Goal: Transaction & Acquisition: Purchase product/service

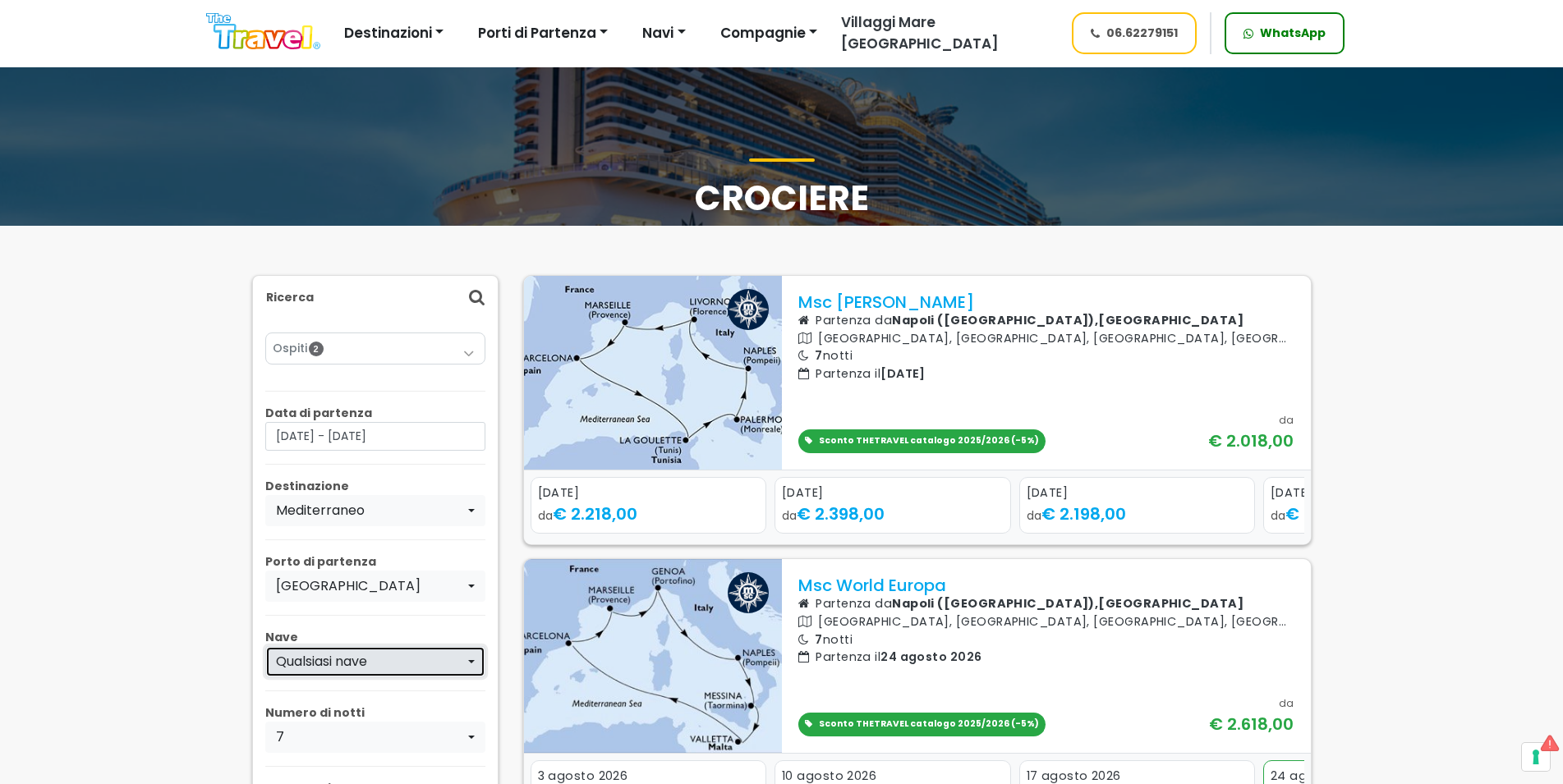
click at [417, 660] on div "Qualsiasi nave" at bounding box center [370, 661] width 189 height 20
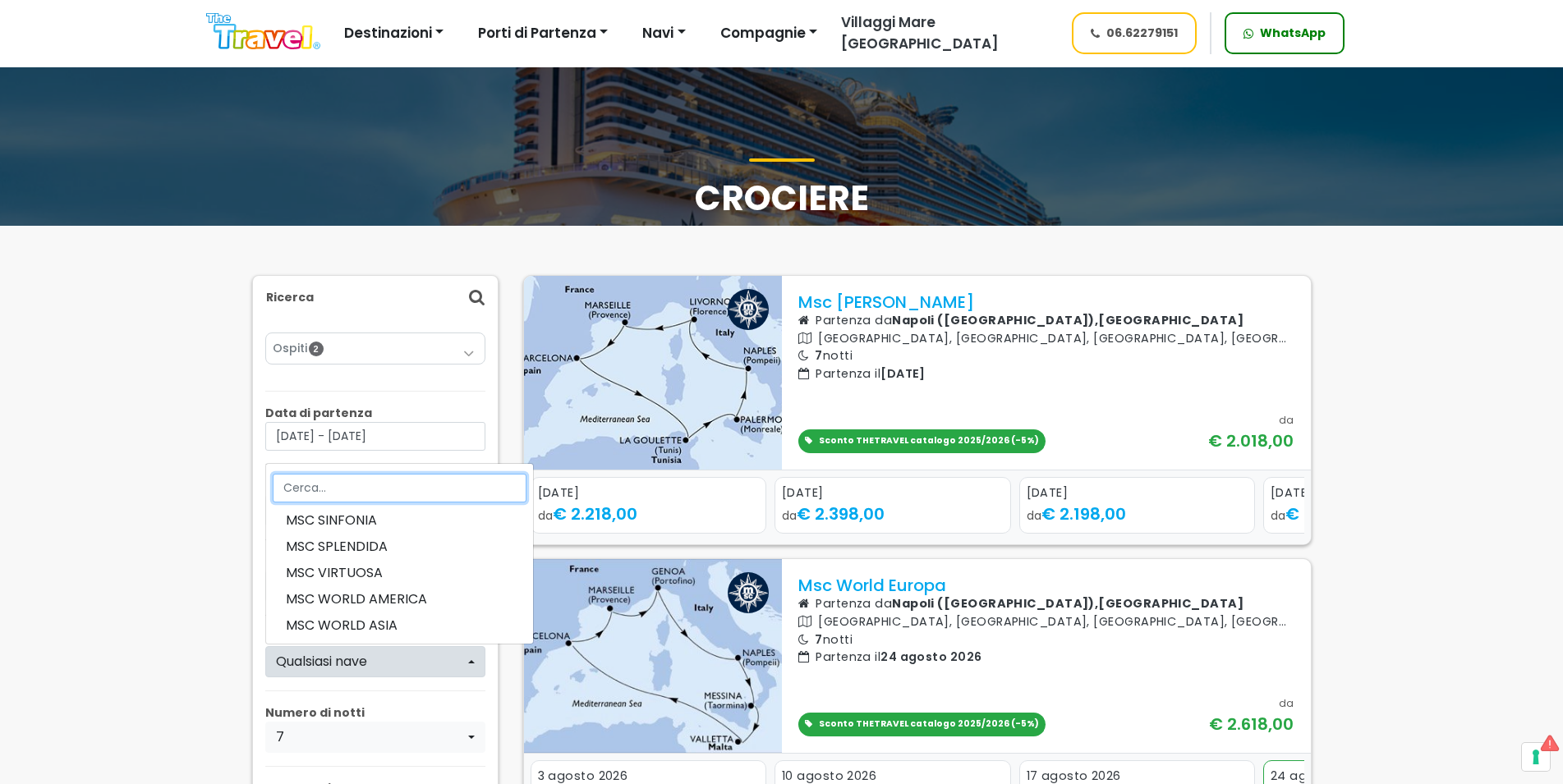
scroll to position [762, 0]
click at [404, 623] on span "MSC WORLD EUROPA" at bounding box center [399, 623] width 227 height 20
select select "EU"
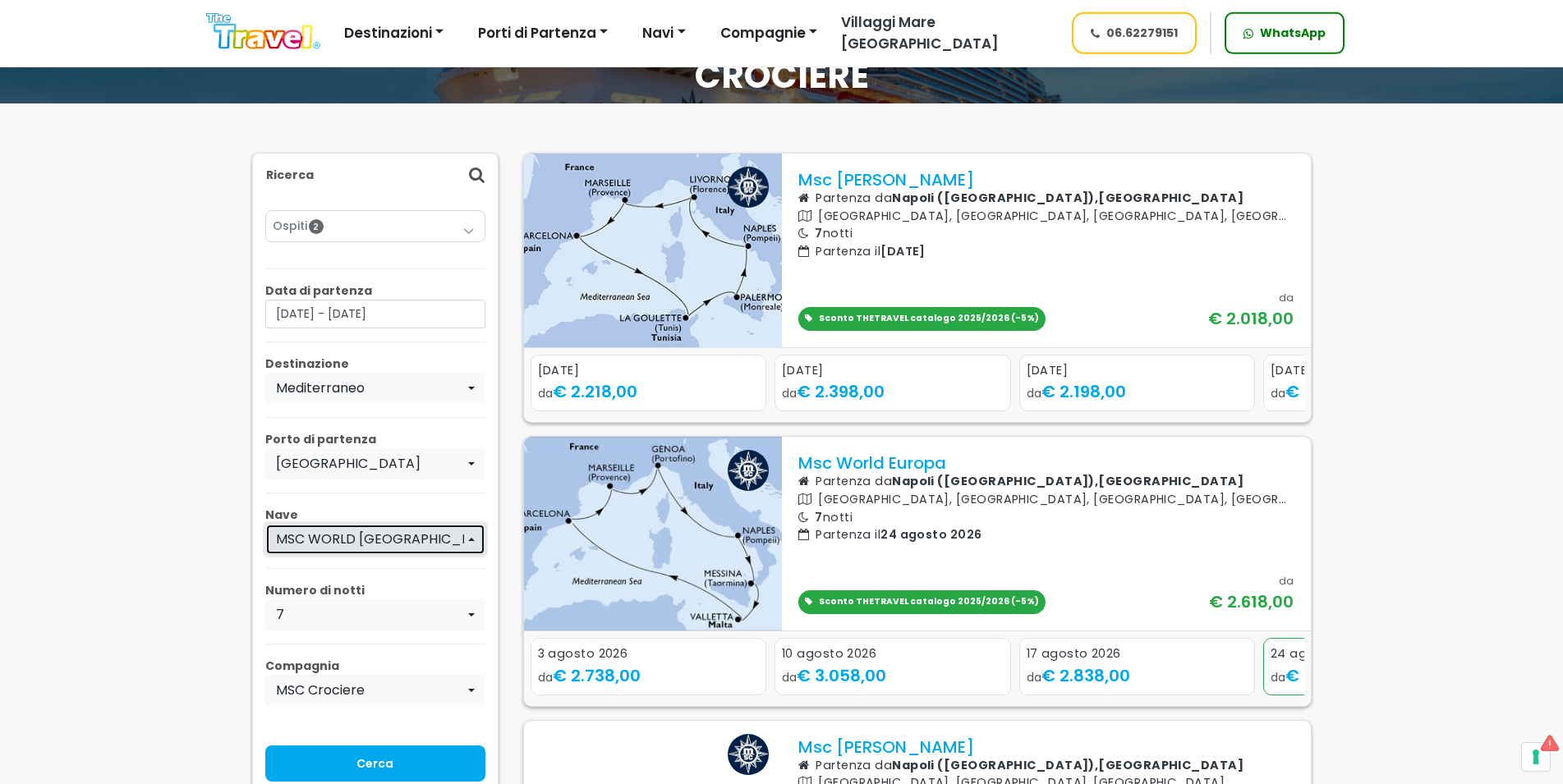
scroll to position [167, 0]
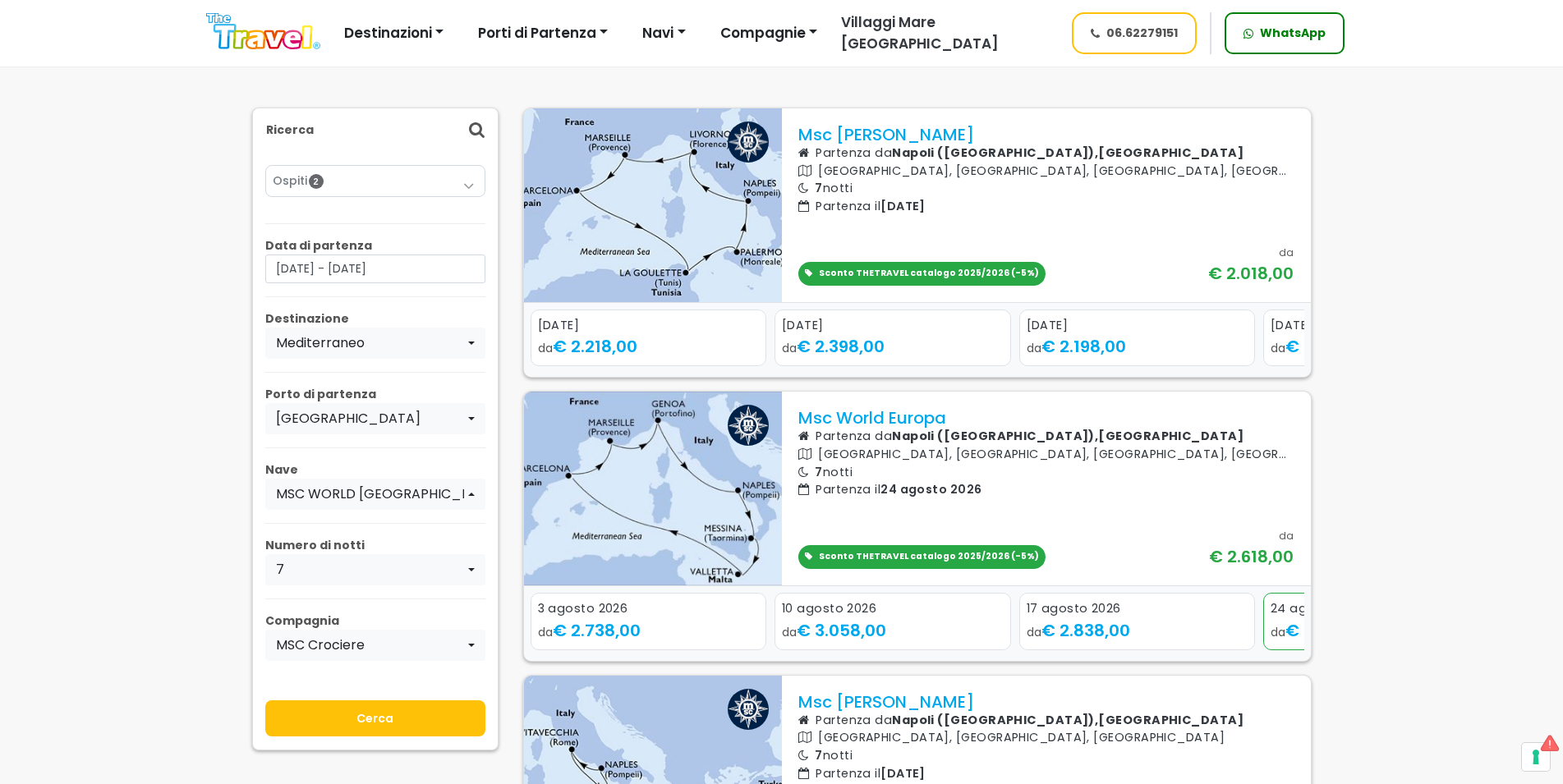
click at [408, 709] on input "Cerca" at bounding box center [376, 718] width 221 height 36
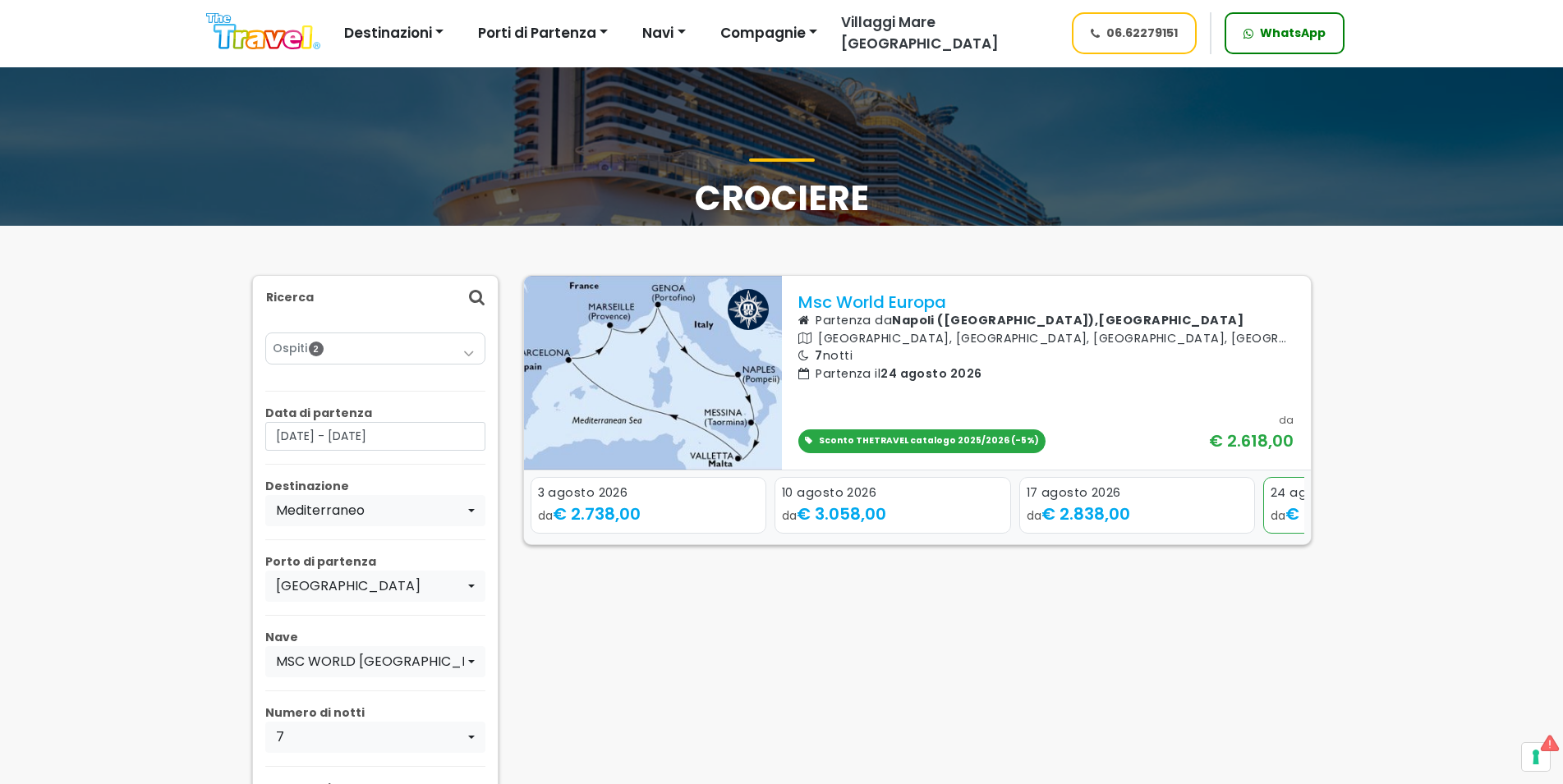
click at [1291, 505] on div "Next slide" at bounding box center [1289, 517] width 23 height 26
click at [620, 485] on div "10 agosto 2026" at bounding box center [648, 493] width 222 height 18
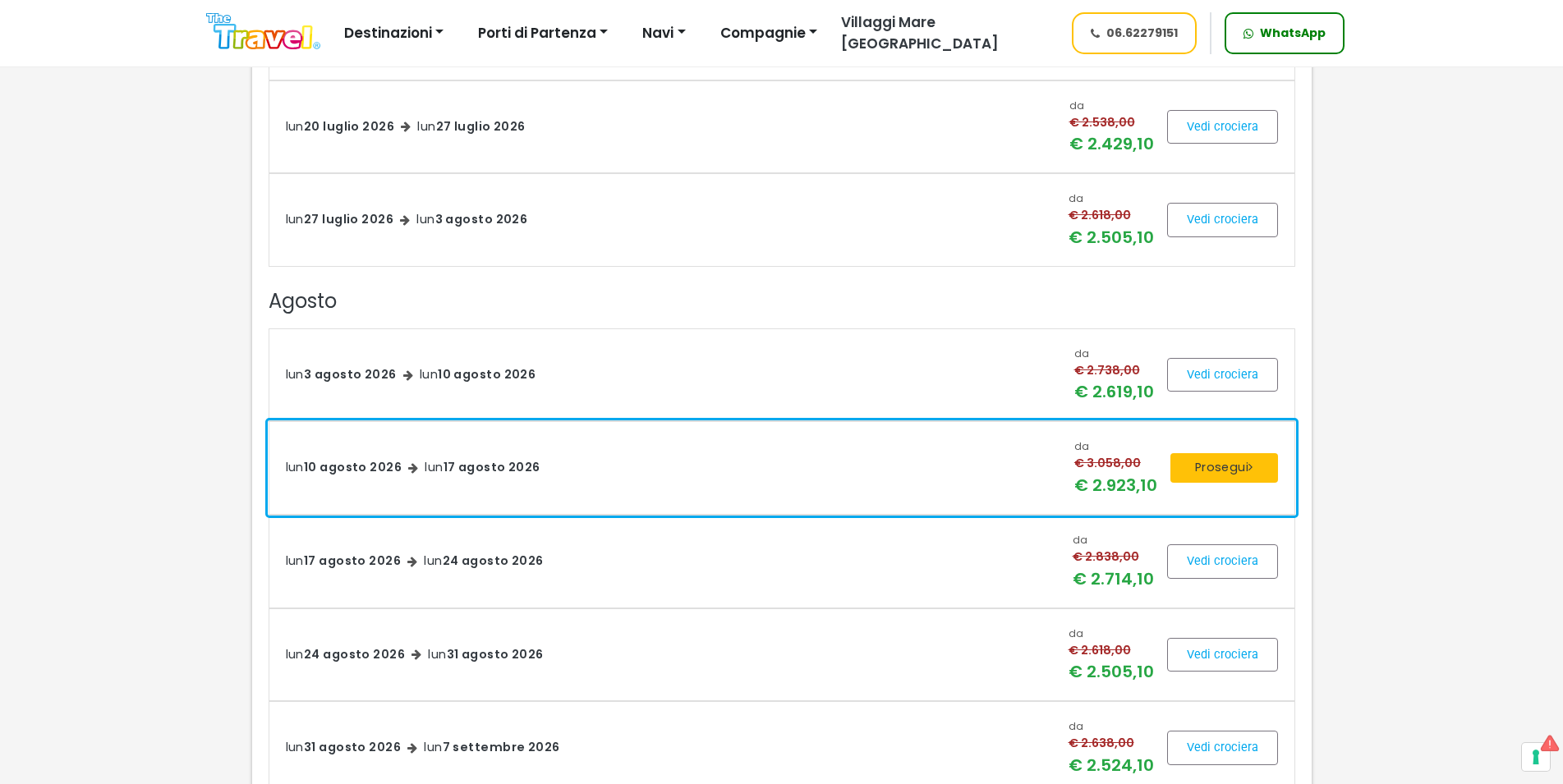
scroll to position [1926, 0]
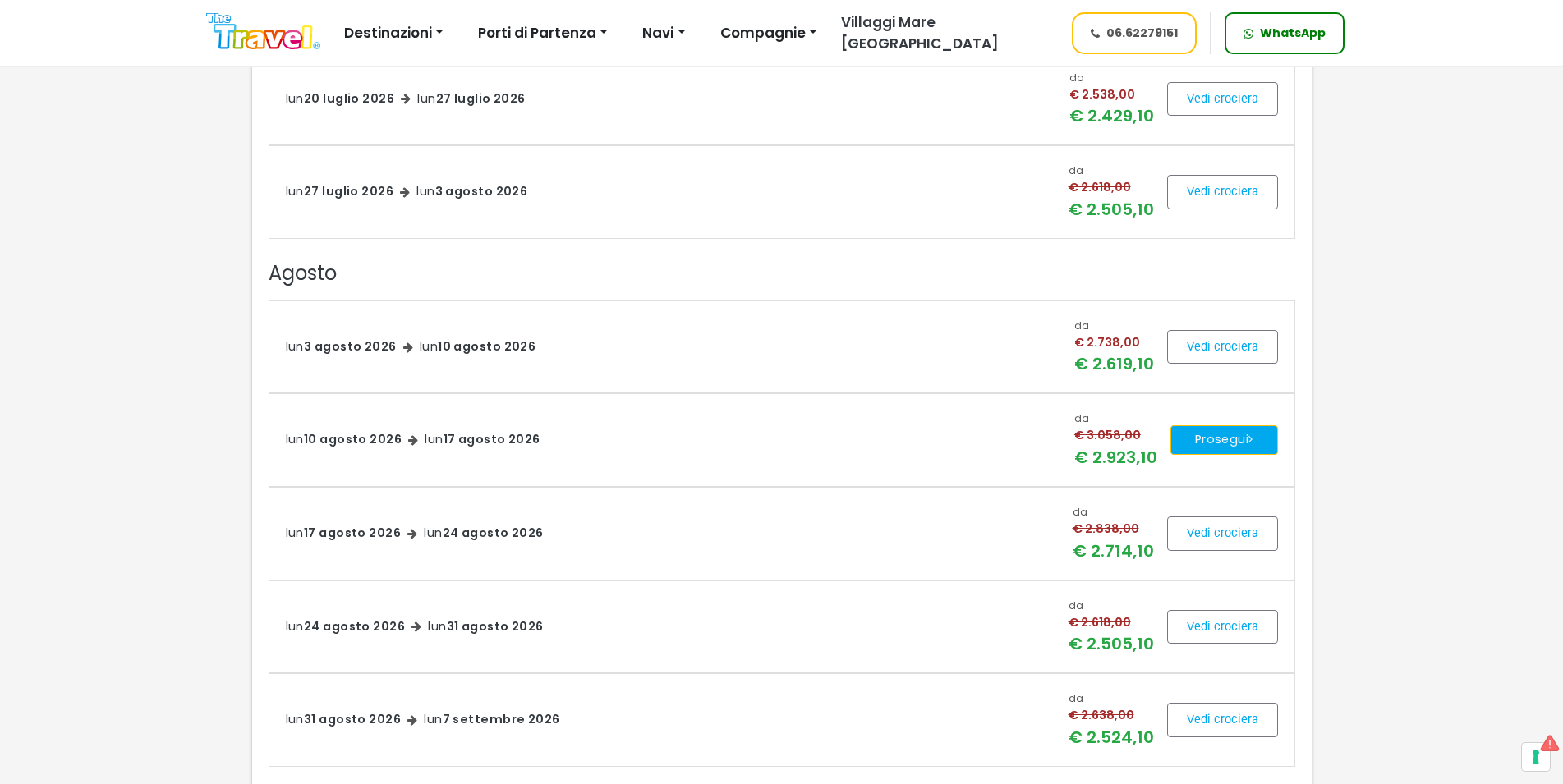
click at [1213, 444] on button "Prosegui" at bounding box center [1224, 440] width 107 height 29
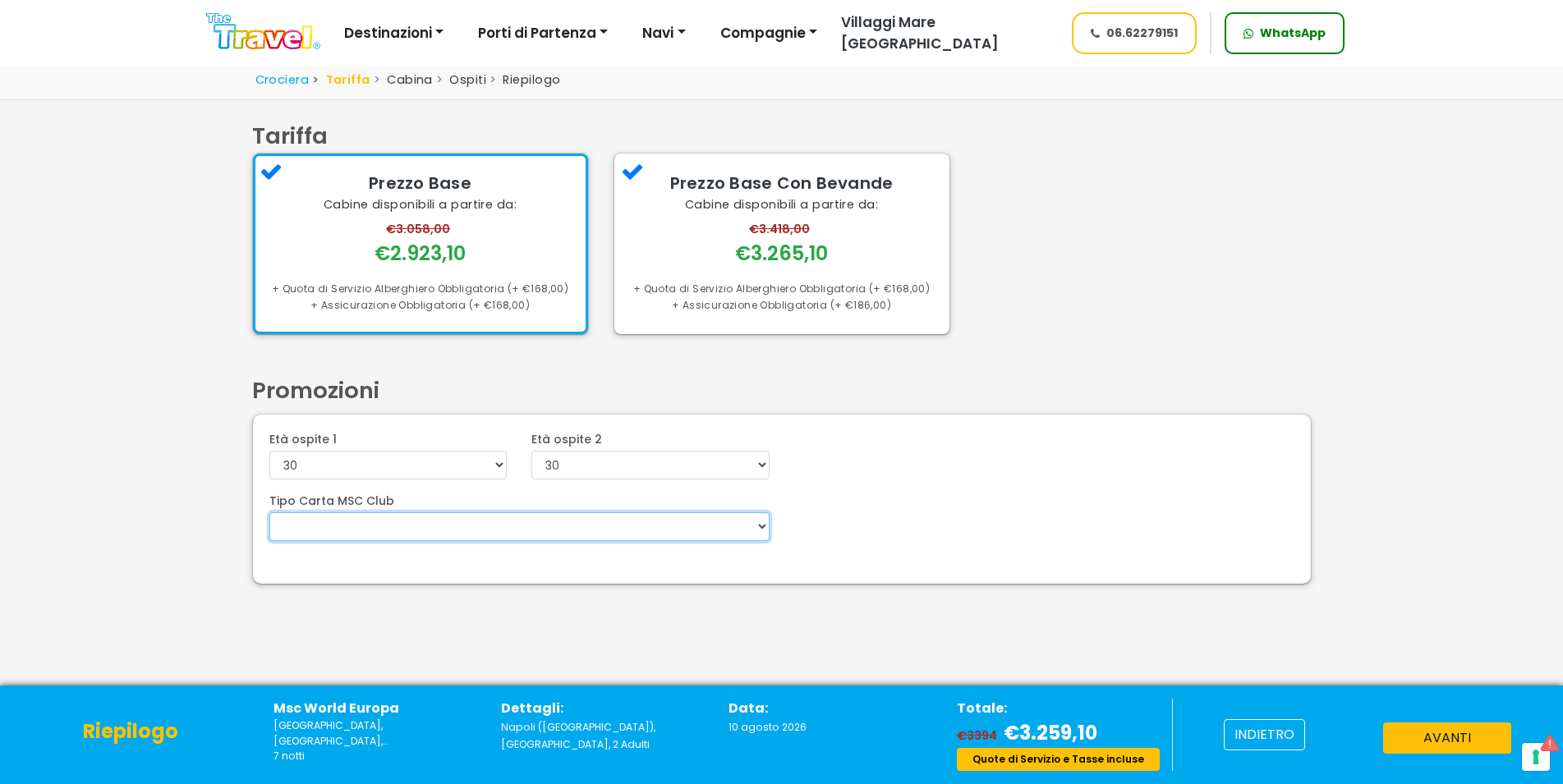
click at [269, 512] on select "VOYAGERS EXCLUSIVES Voyagers Club 5%" at bounding box center [519, 526] width 500 height 29
select select "MSCCLUB5"
click option "Voyagers Club 5%" at bounding box center [0, 0] width 0 height 0
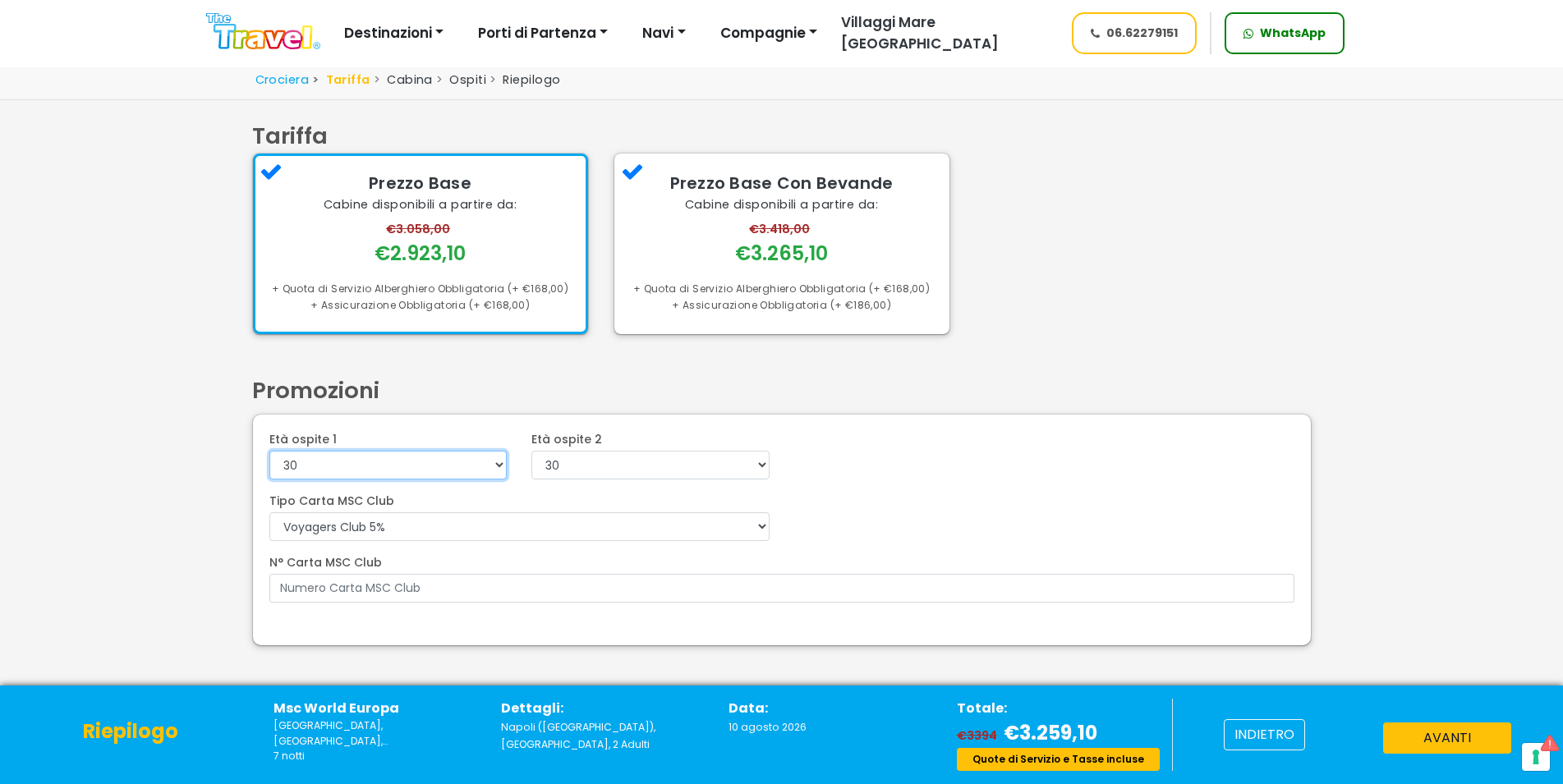
click at [269, 450] on select "0 1 2 3 4 5 6 7 8 9 10 11 12 13 14 15 16 17 18 19 20 21 22" at bounding box center [388, 465] width 239 height 29
click at [1462, 573] on div "Crociera Tariffa Cabina Ospiti Riepilogo Ricerca Tariffa Tariffa" at bounding box center [782, 414] width 1563 height 706
click at [1451, 733] on button "avanti" at bounding box center [1447, 737] width 128 height 31
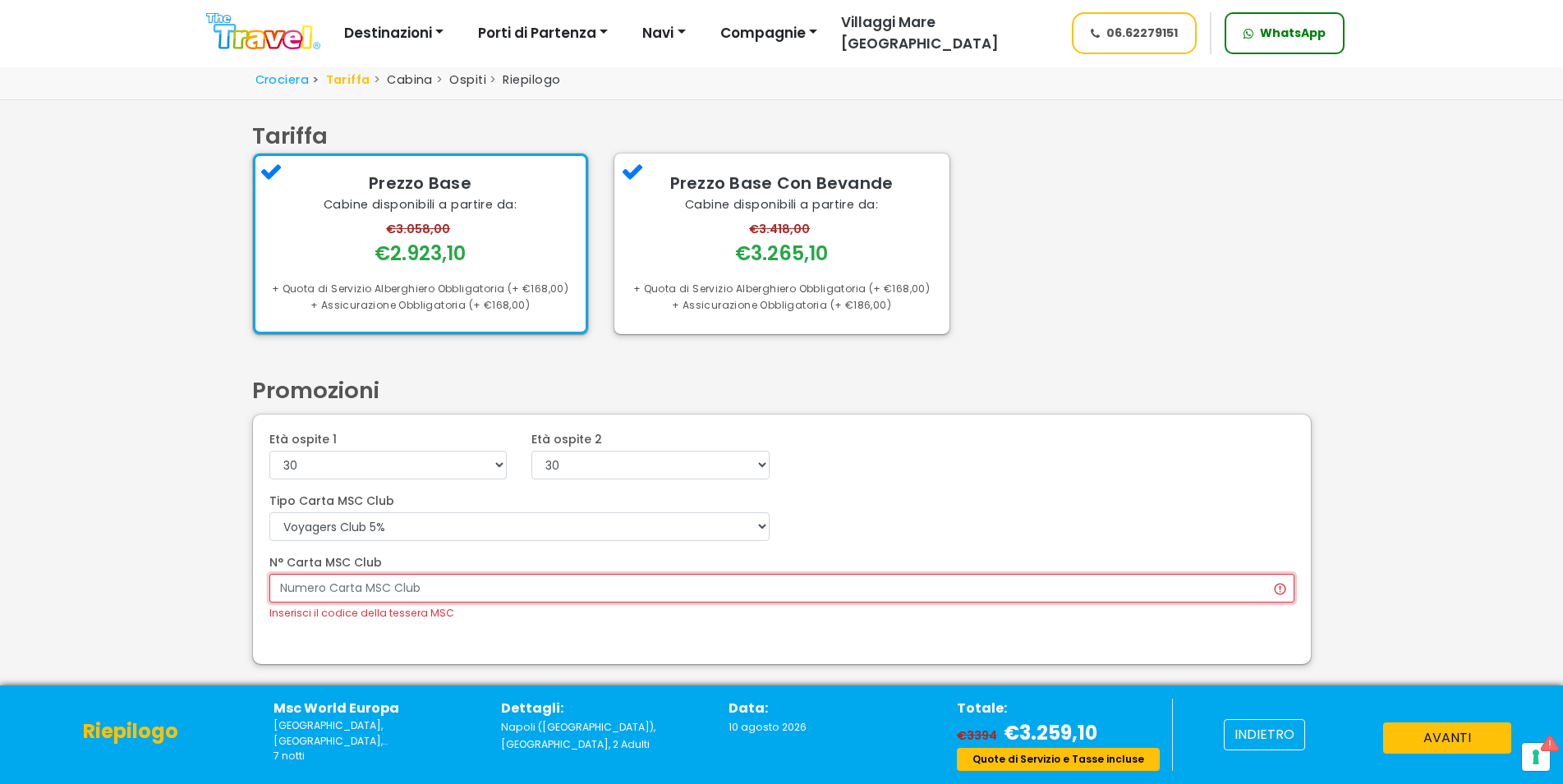
click at [1145, 590] on input "N° Carta MSC Club" at bounding box center [782, 588] width 1025 height 29
click at [1276, 592] on input "N° Carta MSC Club" at bounding box center [782, 588] width 1025 height 29
click at [666, 631] on div "Tipo Carta MSC Club VOYAGERS EXCLUSIVES Voyagers Club 5% N° Carta MSC Club Inse…" at bounding box center [782, 569] width 1025 height 154
click at [1141, 492] on div "Età ospite 1 0 1 2 3 4 5 6 7 8 9 10 11 12 13 14 15 16 17 18 19 20 21 22 23 24 2…" at bounding box center [782, 539] width 1058 height 249
click at [269, 512] on select "VOYAGERS EXCLUSIVES Voyagers Club 5%" at bounding box center [519, 526] width 500 height 29
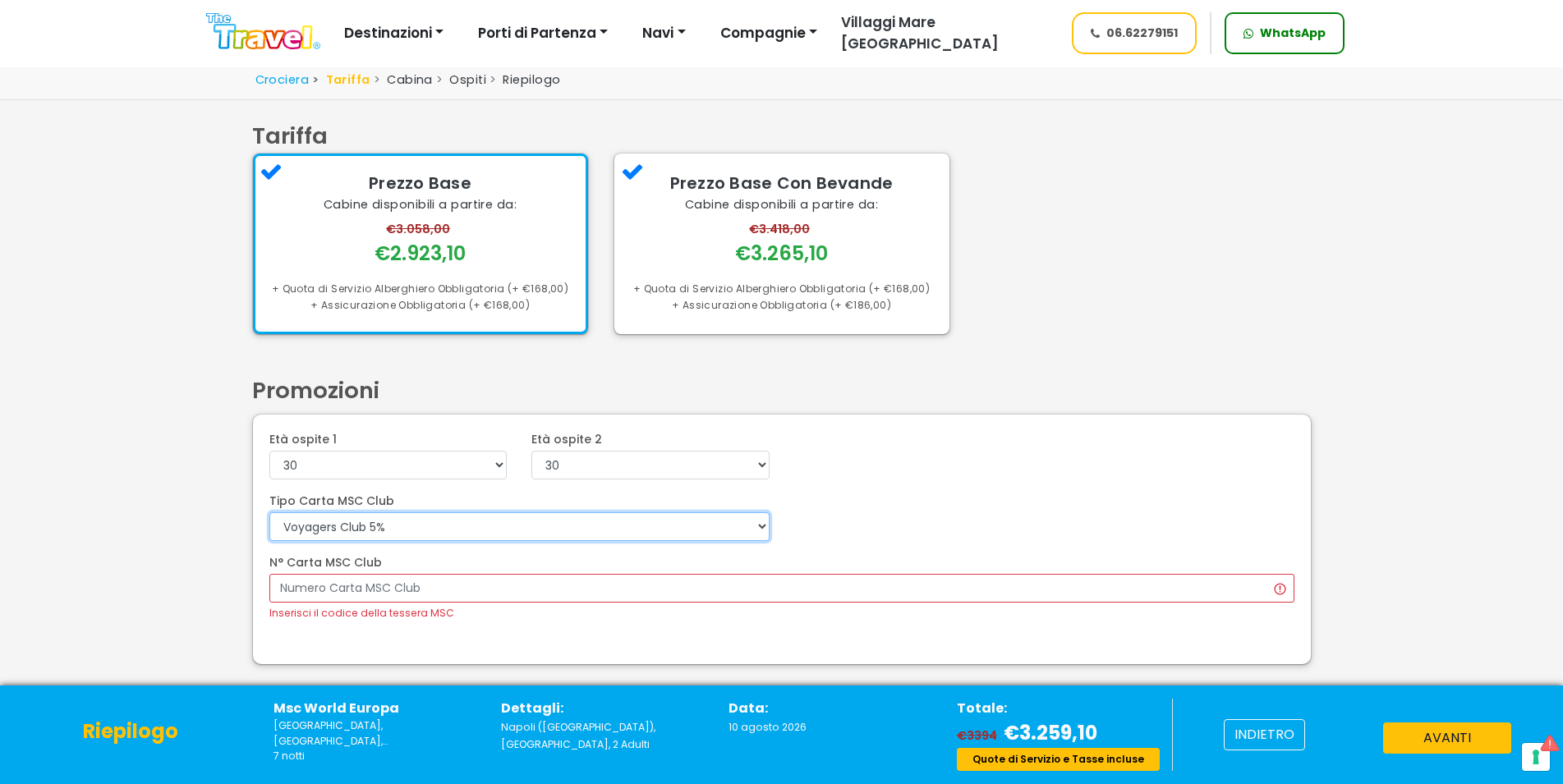
select select
click option at bounding box center [0, 0] width 0 height 0
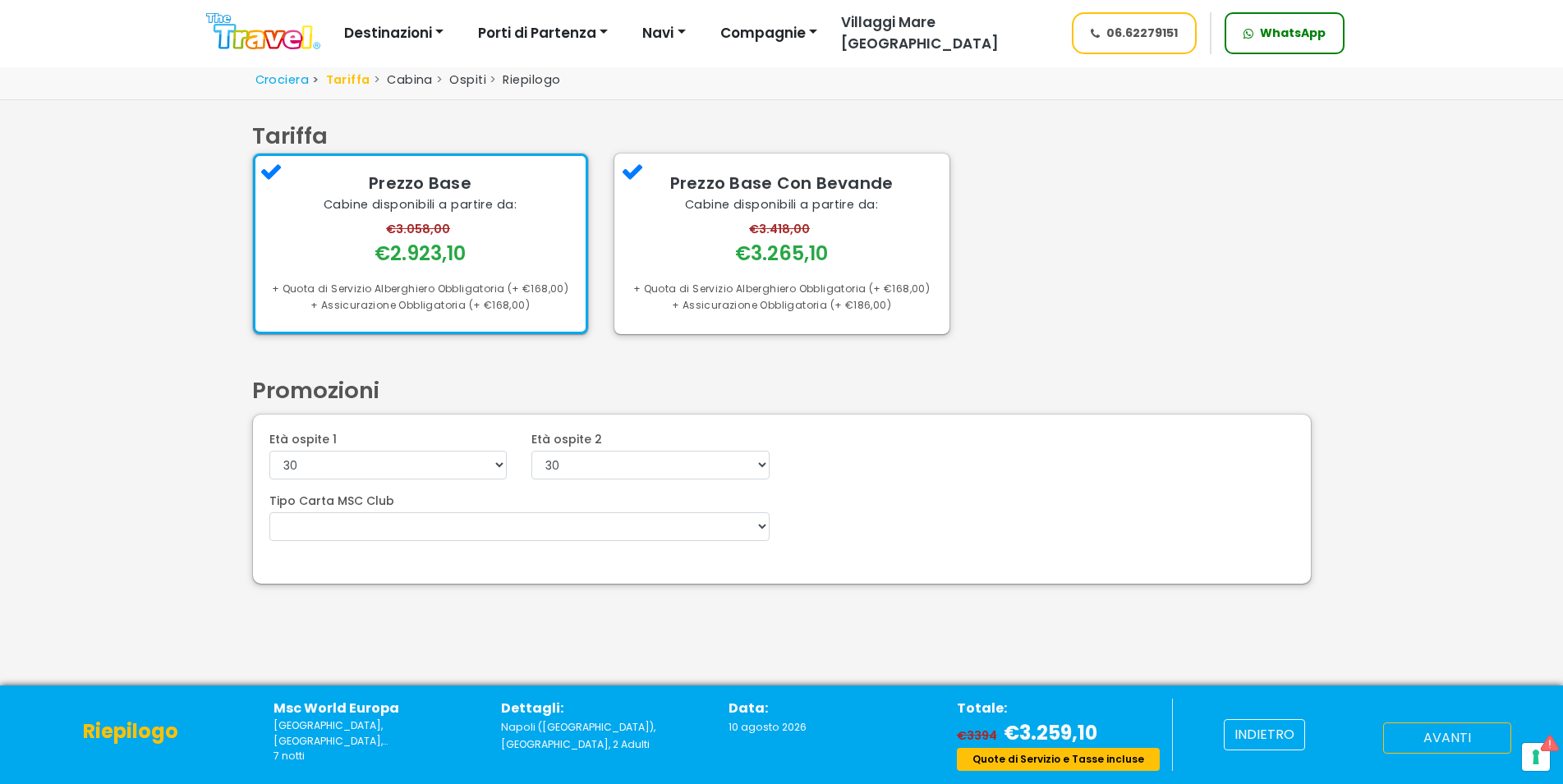
click at [1431, 731] on button "avanti" at bounding box center [1447, 737] width 128 height 31
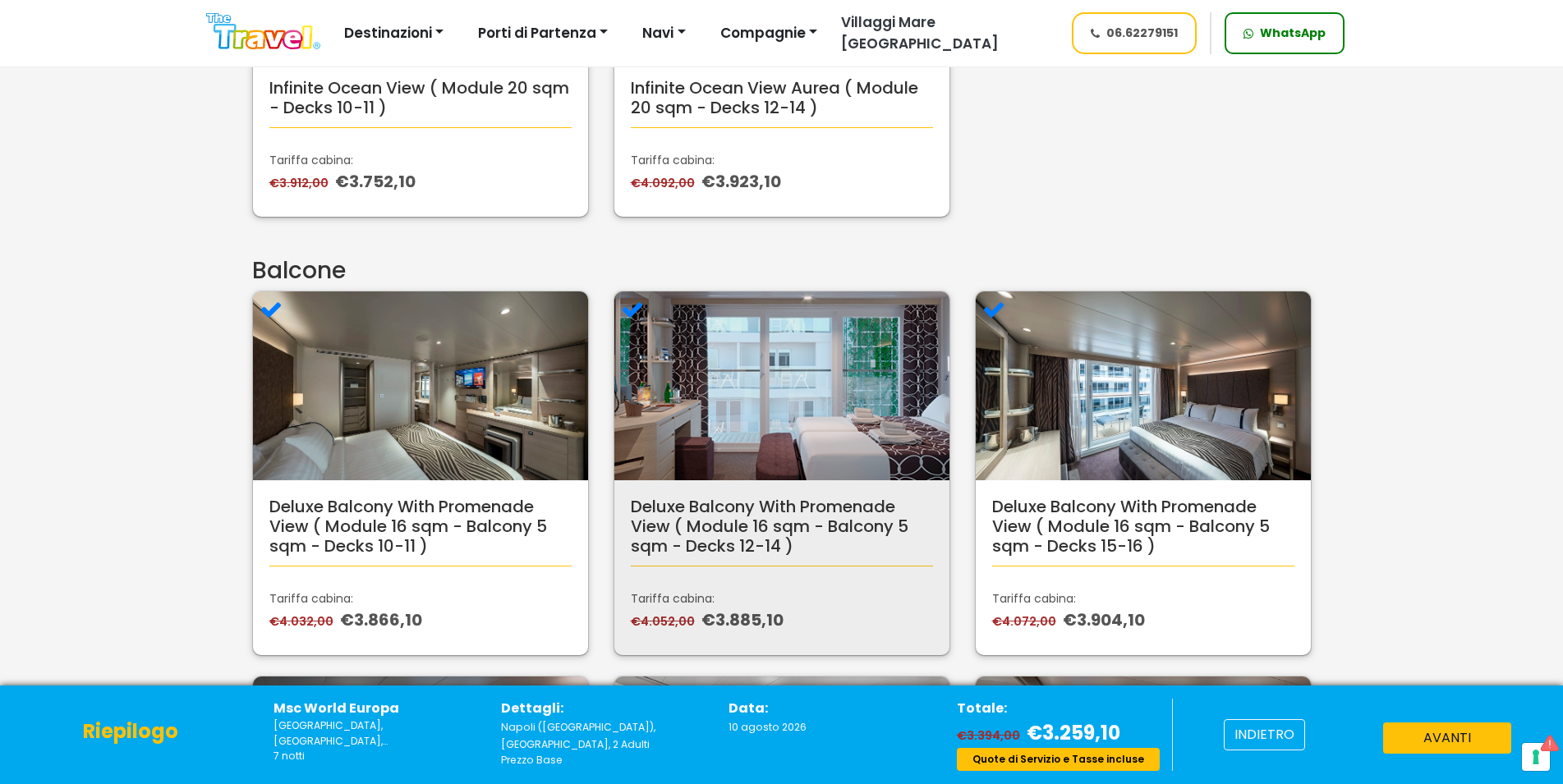
scroll to position [837, 0]
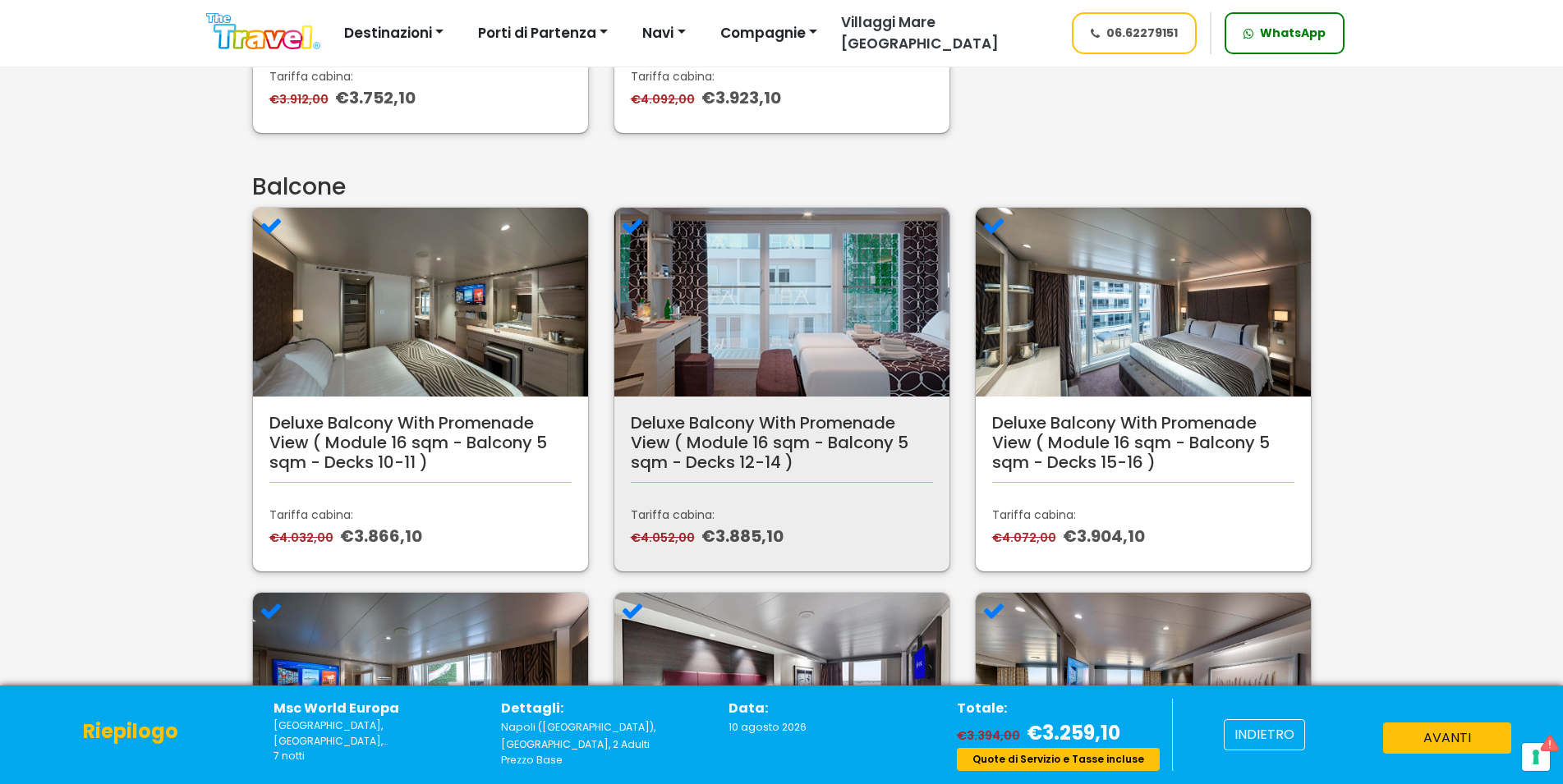
click at [782, 535] on p "€4.052,00 €3.885,10" at bounding box center [782, 536] width 302 height 25
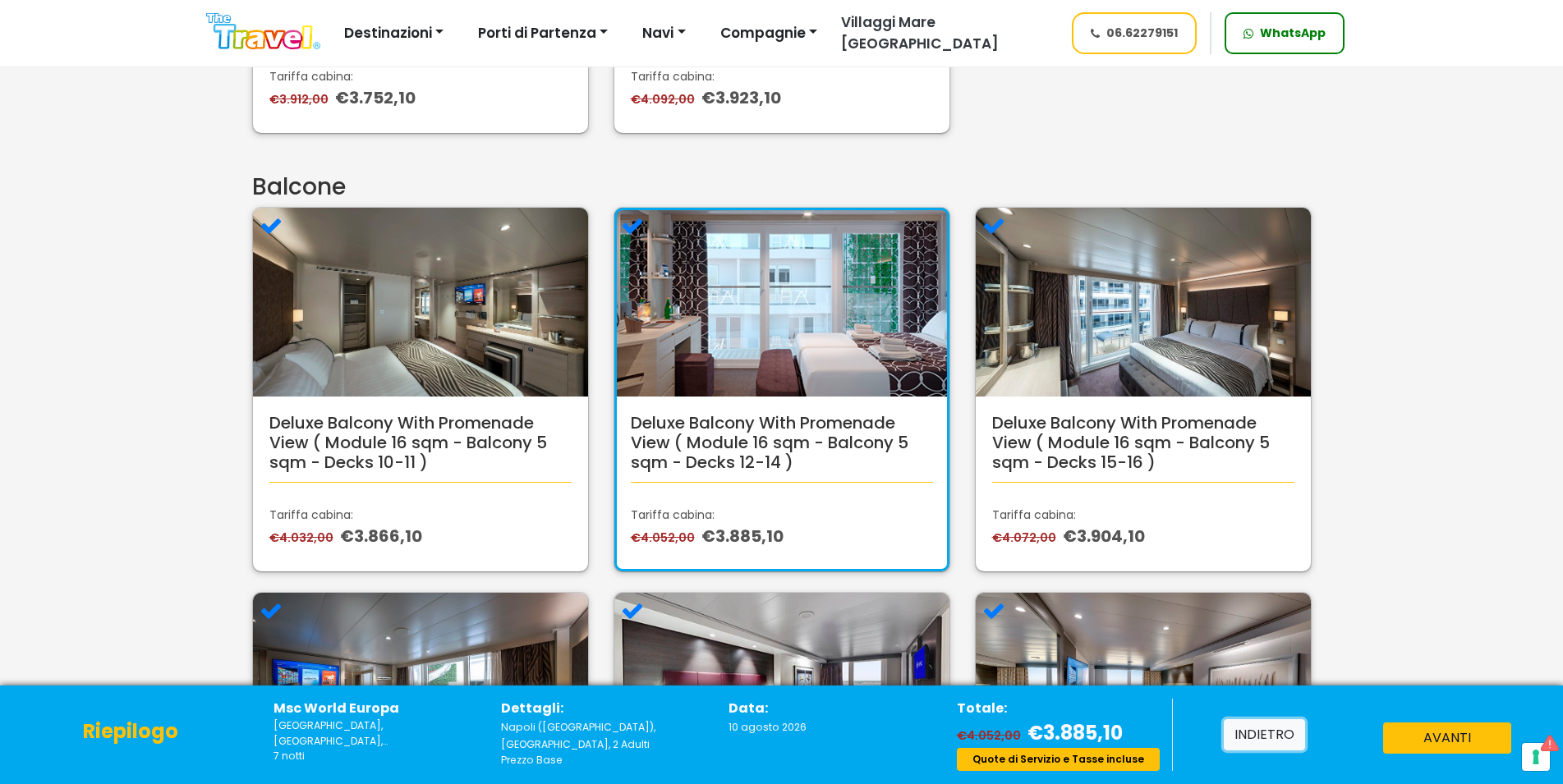
click at [1272, 742] on button "indietro" at bounding box center [1265, 735] width 82 height 31
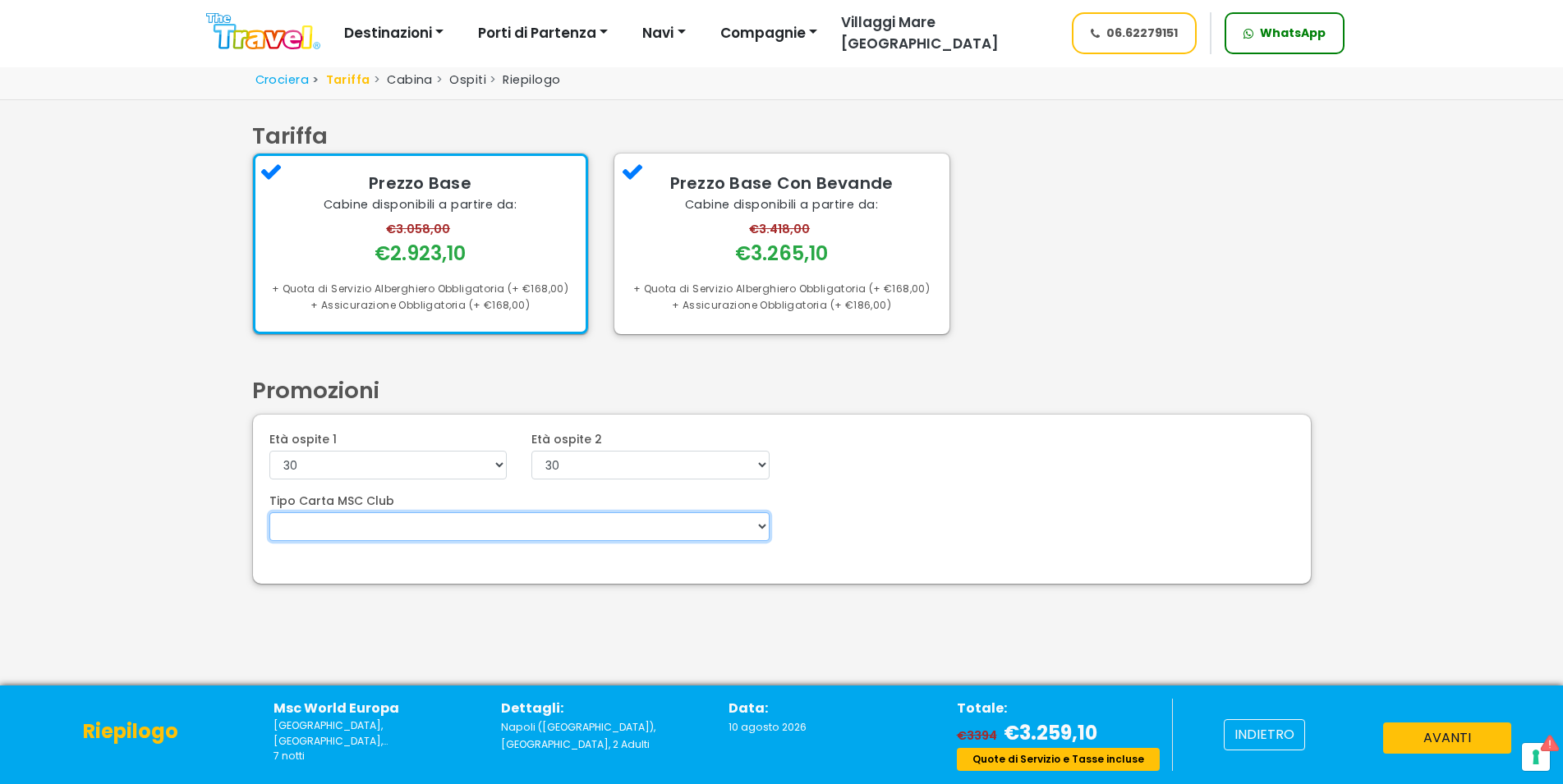
click at [269, 512] on select "VOYAGERS EXCLUSIVES Voyagers Club 5%" at bounding box center [519, 526] width 500 height 29
select select "MSCCLUB5"
click option "Voyagers Club 5%" at bounding box center [0, 0] width 0 height 0
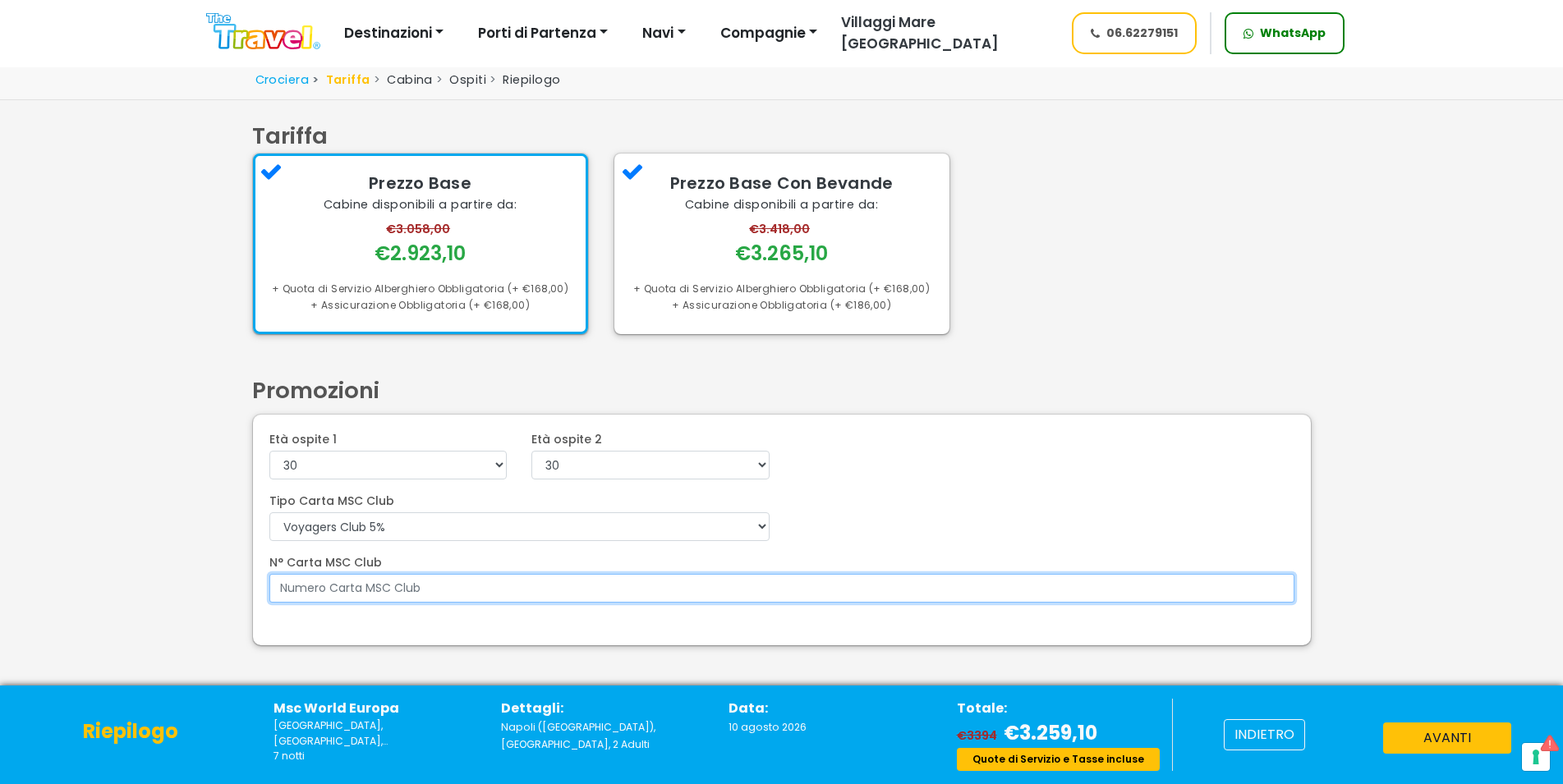
paste input "7351542"
type input "7351542"
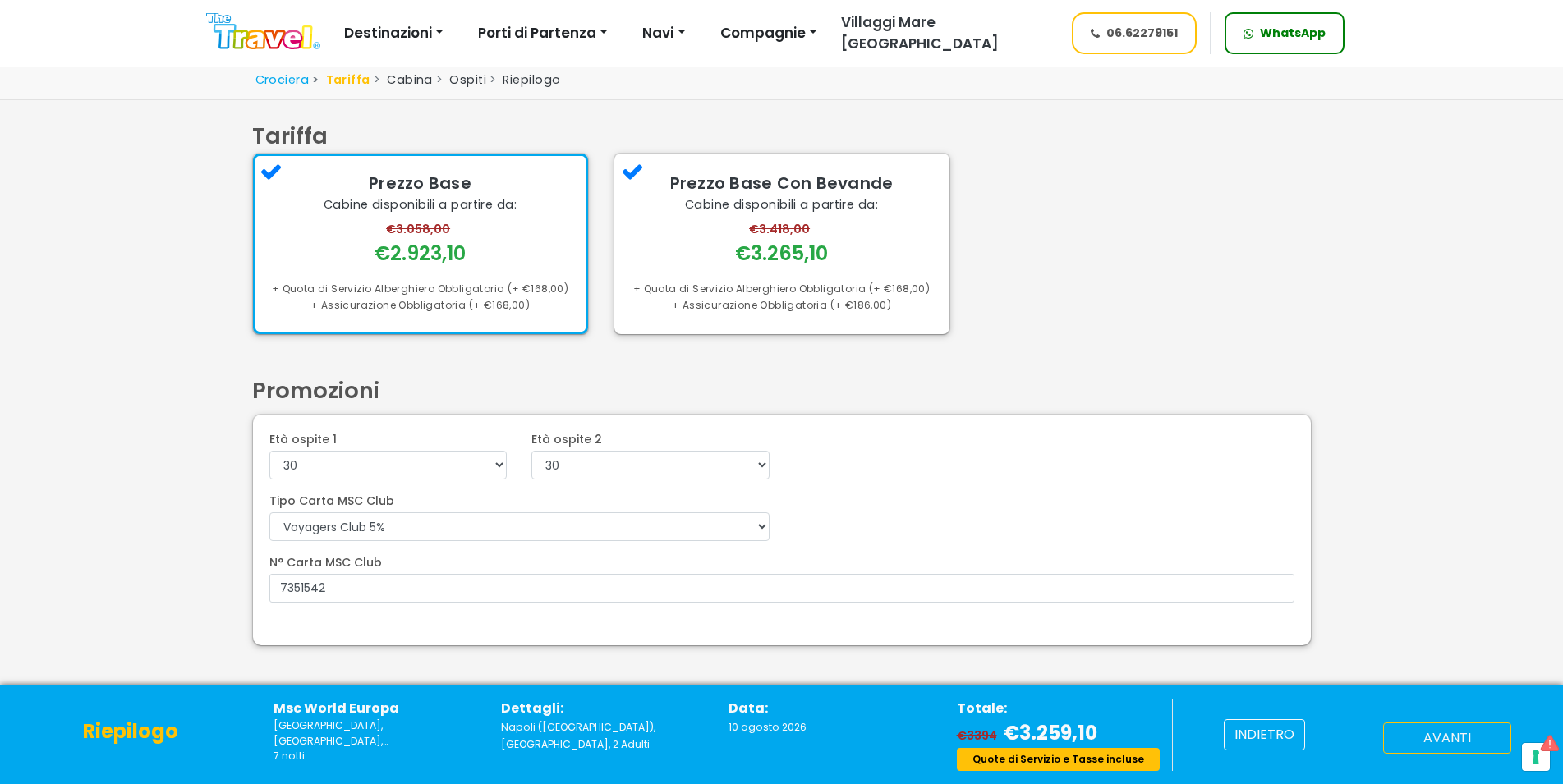
click at [1431, 732] on button "avanti" at bounding box center [1447, 737] width 128 height 31
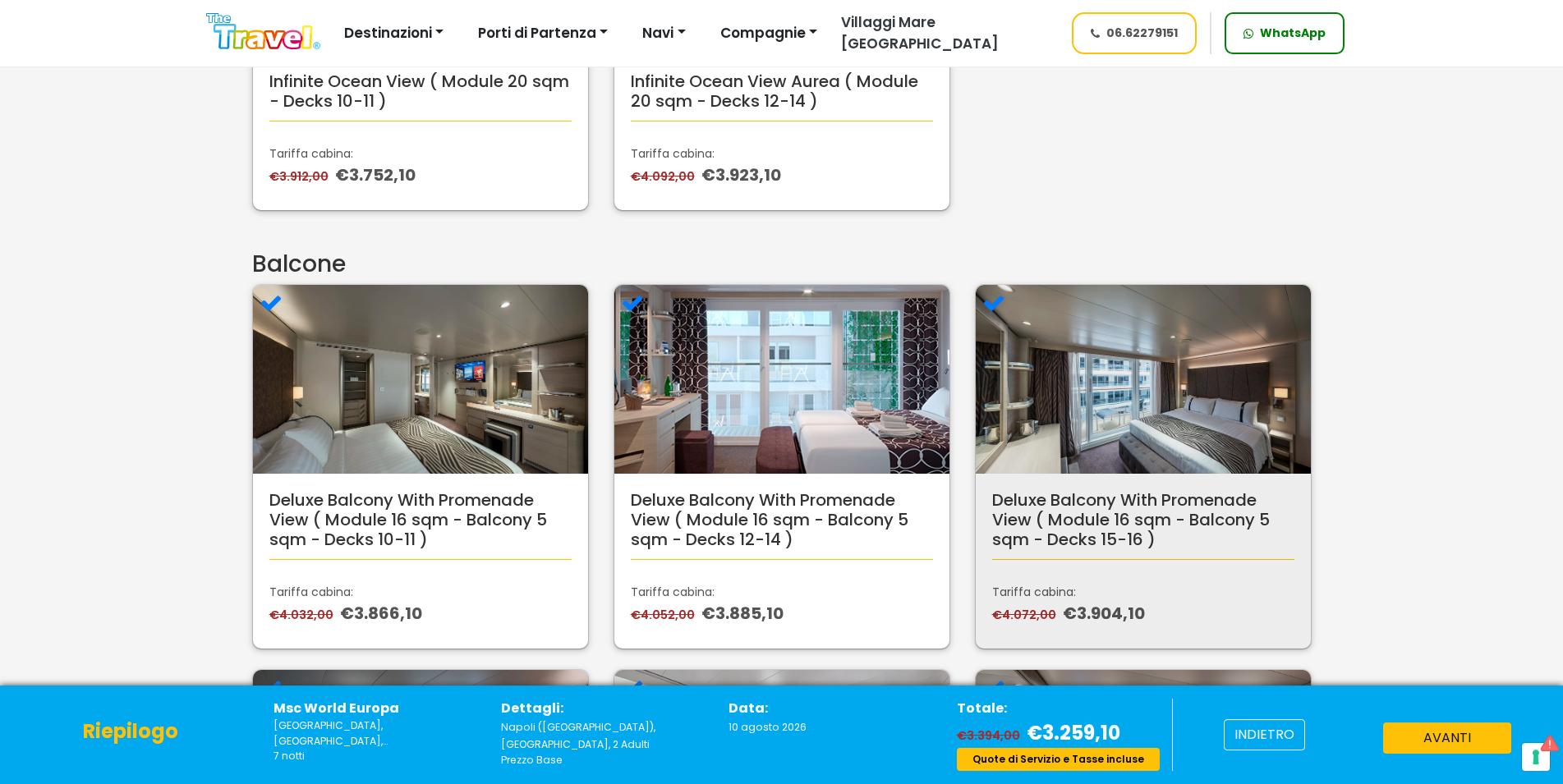
scroll to position [837, 0]
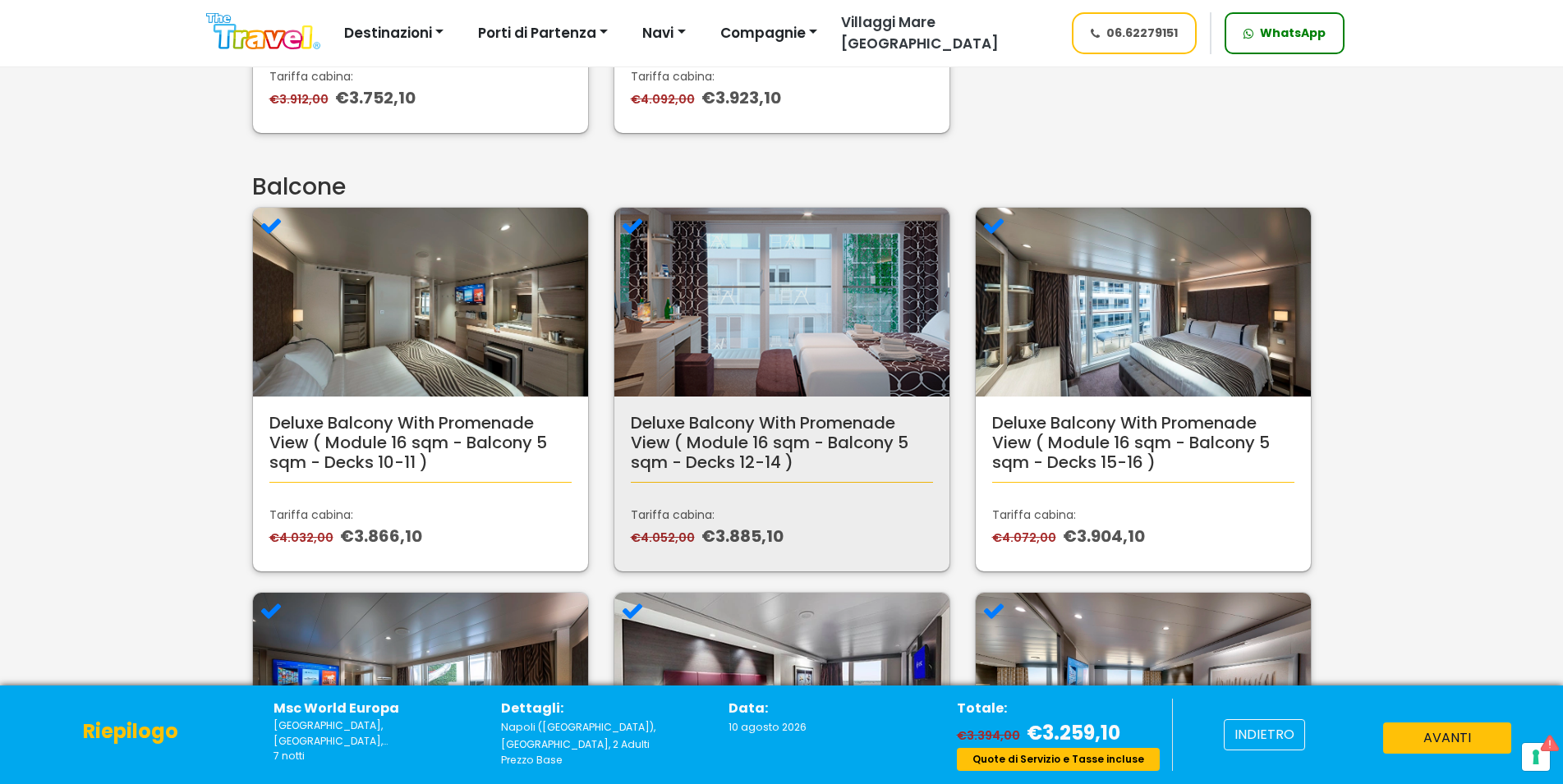
click at [832, 501] on div "Deluxe Balcony With Promenade View ( Module 16 sqm - Balcony 5 sqm - Decks 12-1…" at bounding box center [782, 458] width 302 height 89
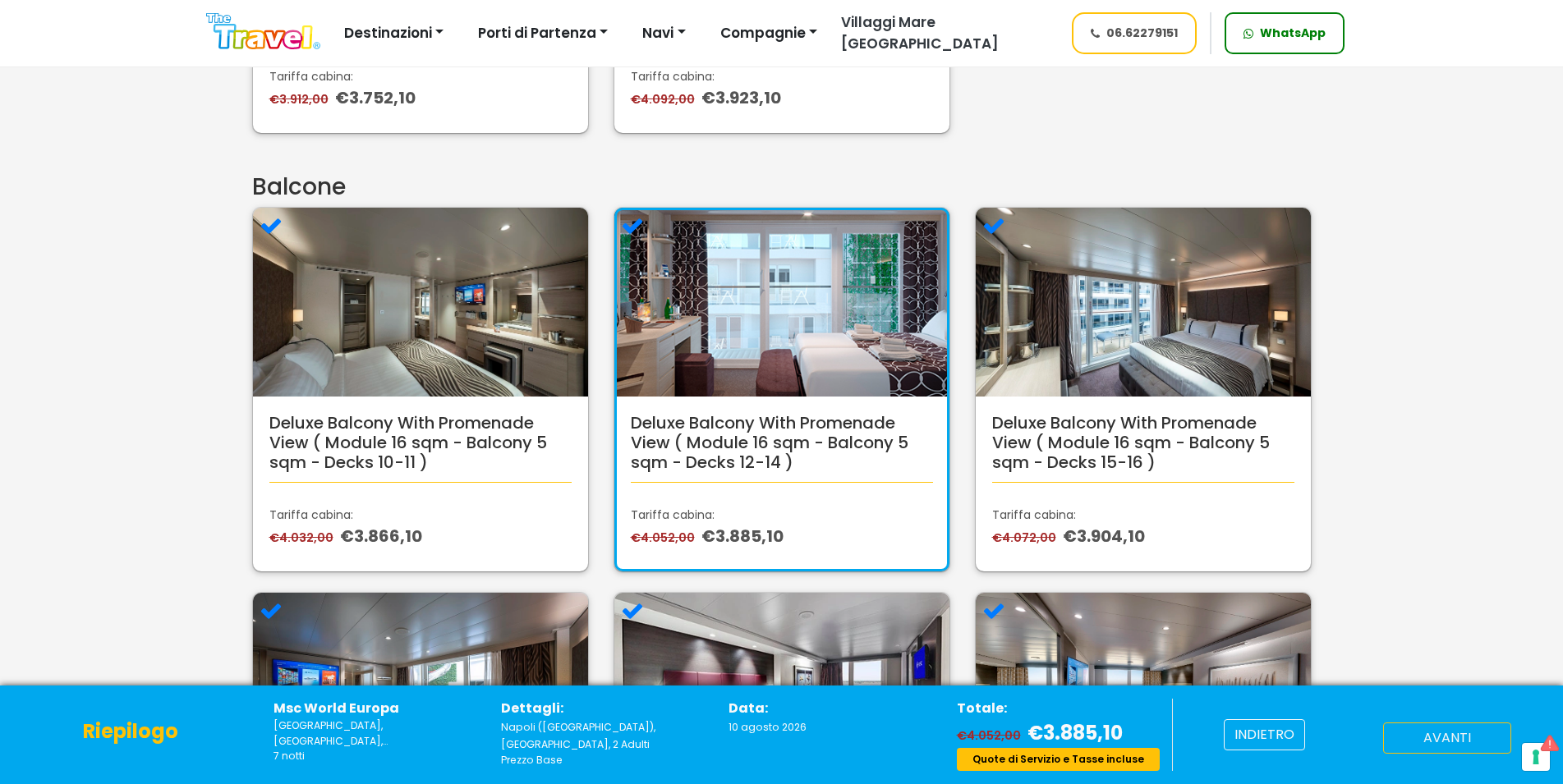
click at [1487, 737] on button "avanti" at bounding box center [1447, 737] width 128 height 31
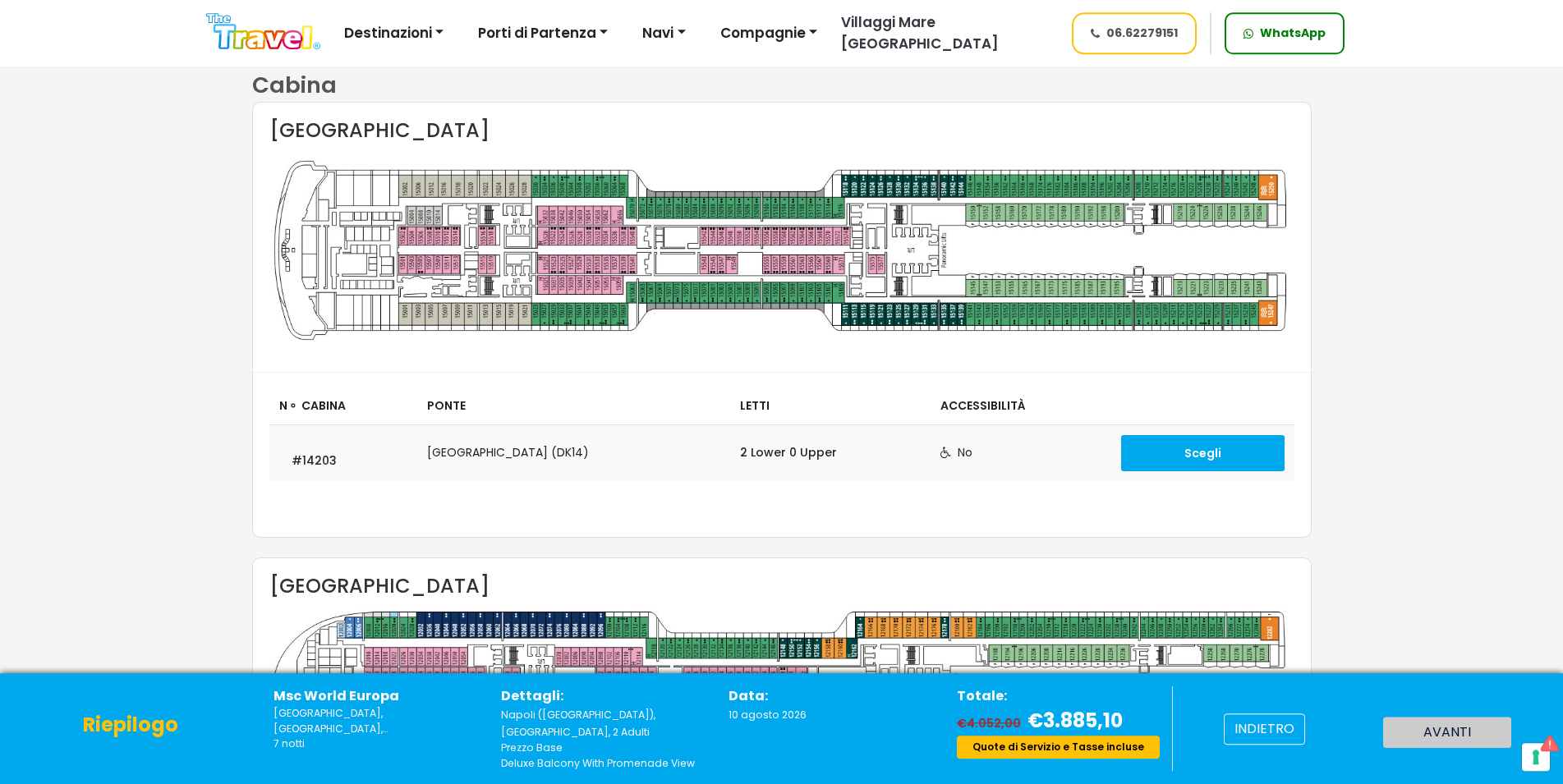
scroll to position [34, 0]
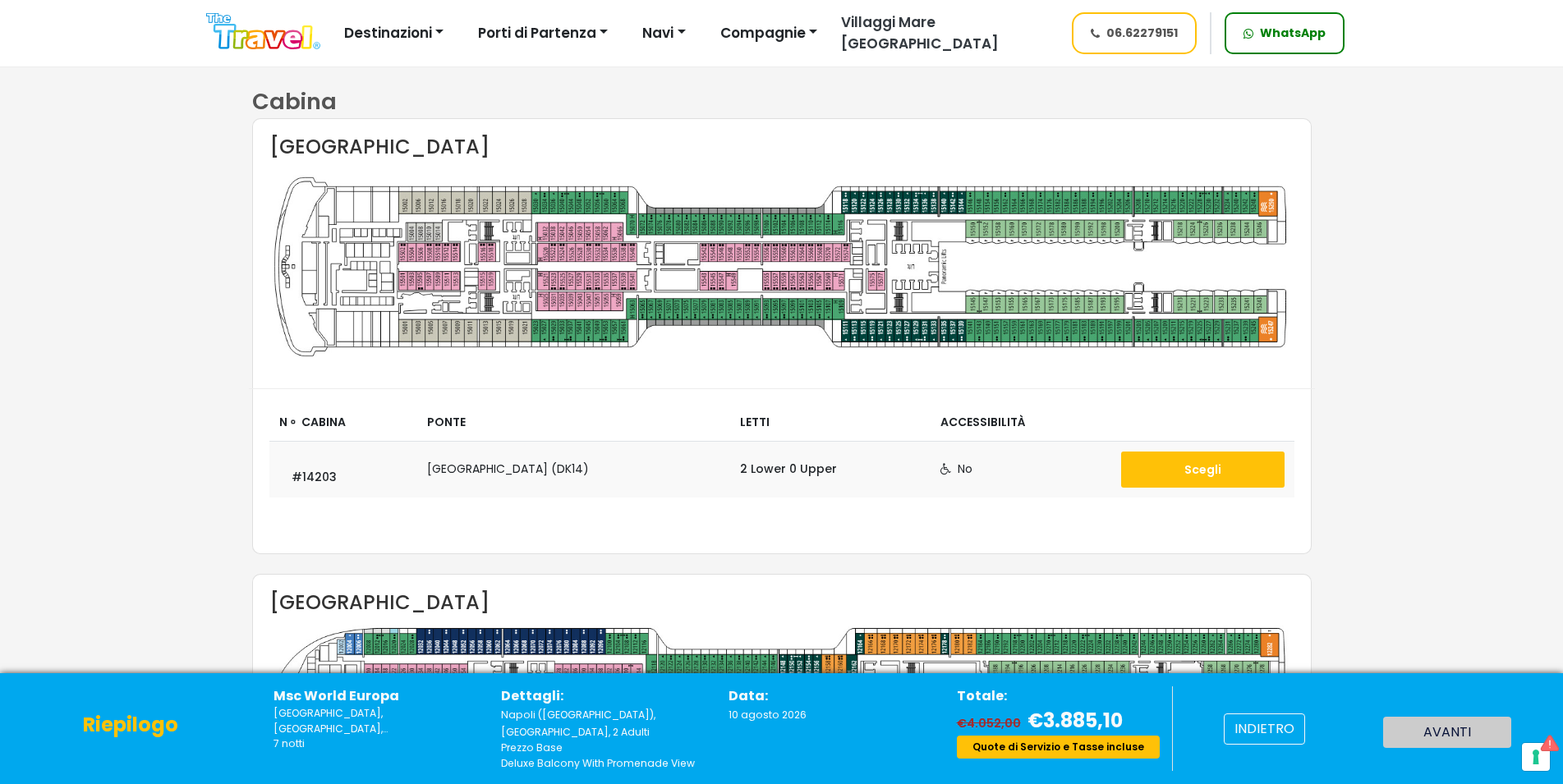
click at [1225, 467] on button "Scegli" at bounding box center [1203, 469] width 163 height 36
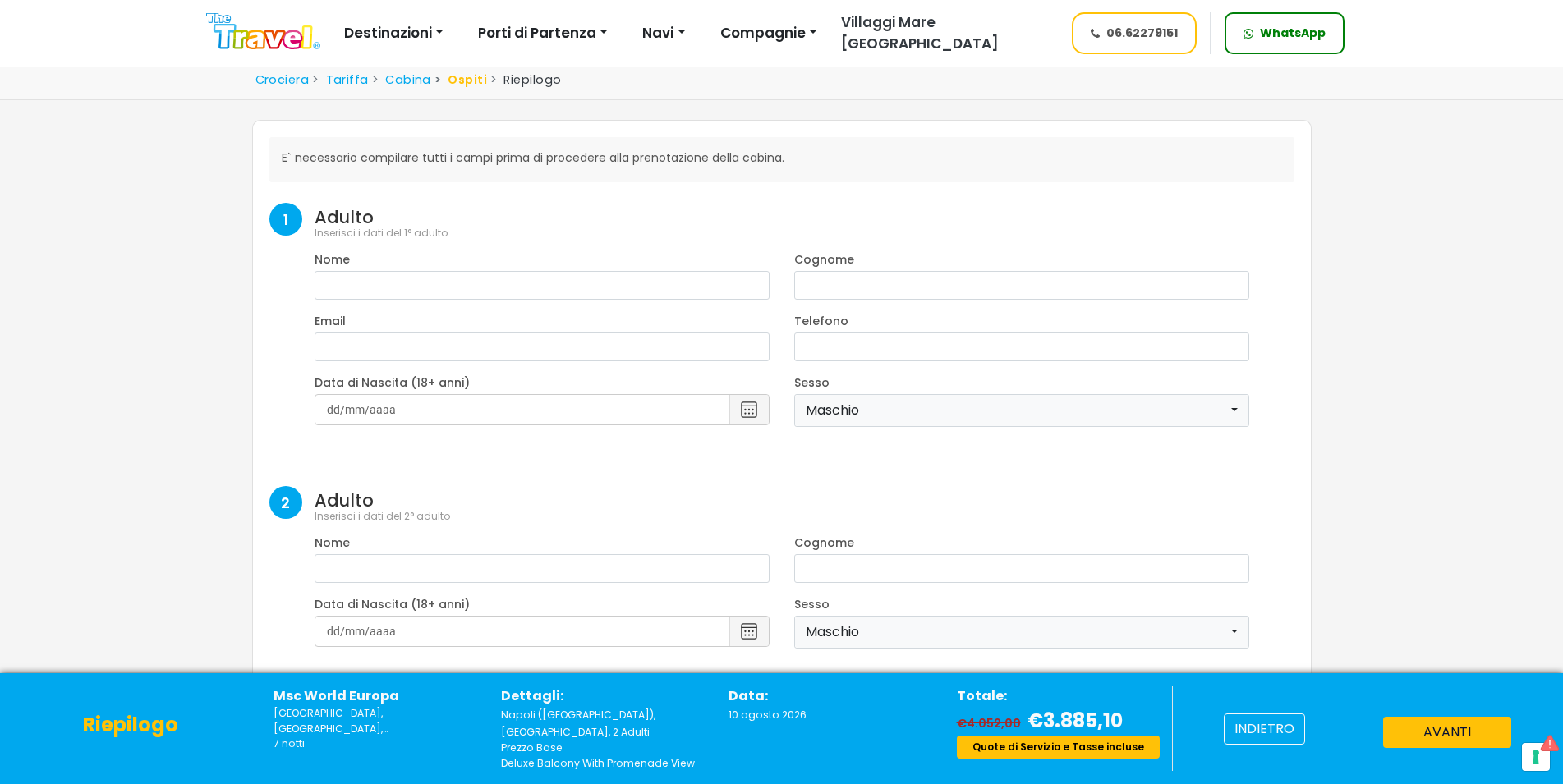
select select "8"
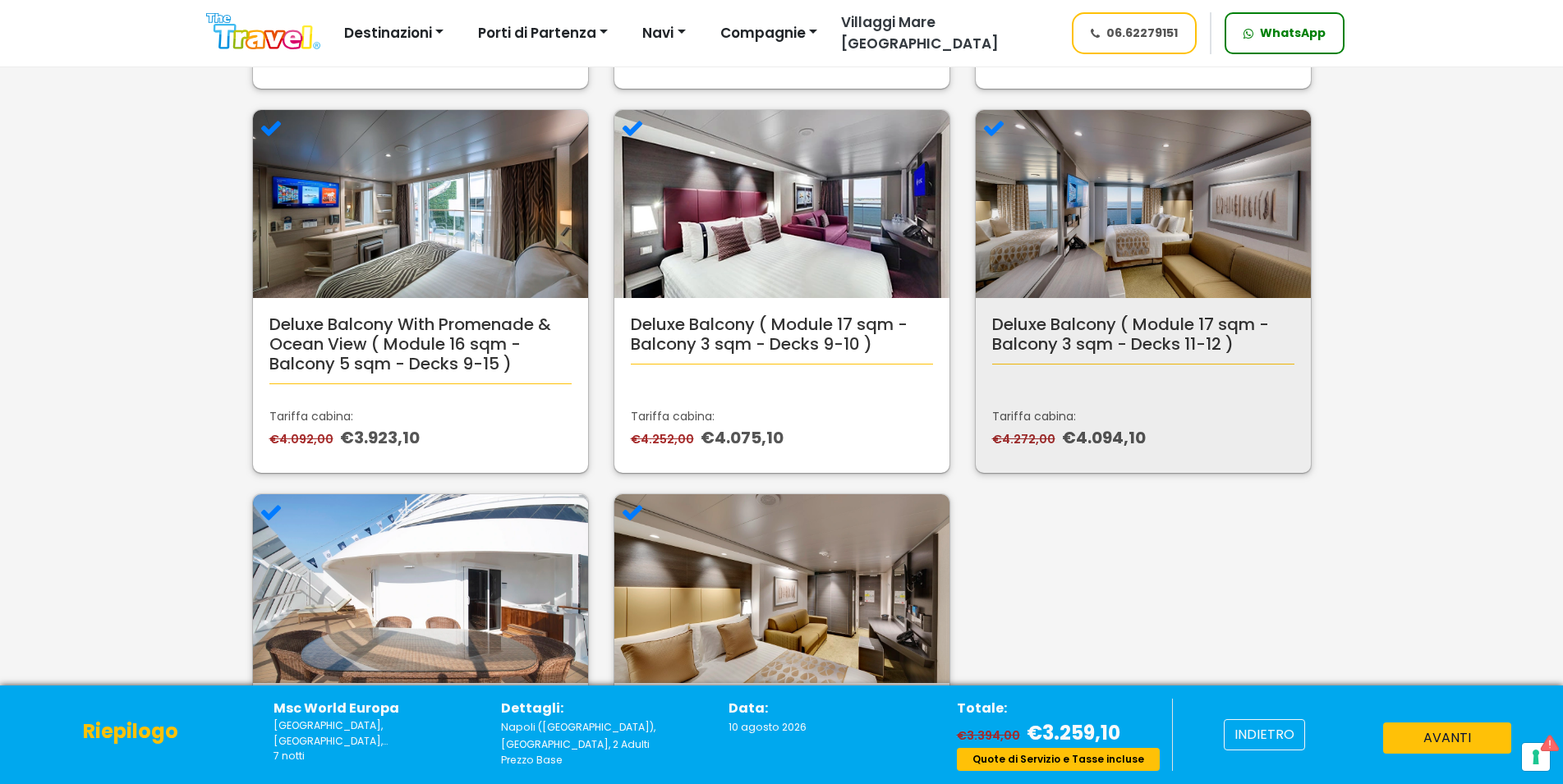
scroll to position [1309, 0]
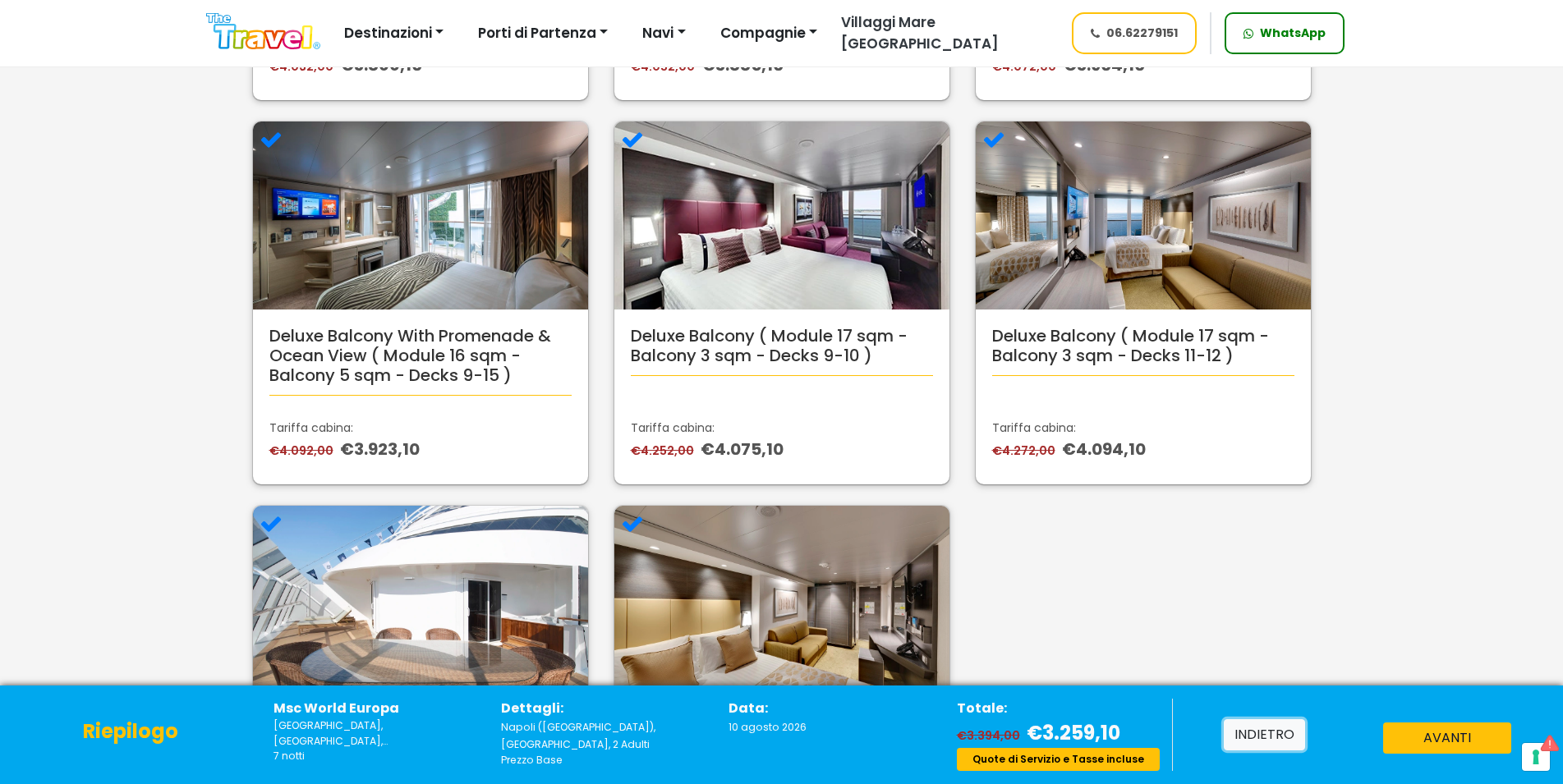
click at [1264, 726] on button "indietro" at bounding box center [1265, 735] width 82 height 31
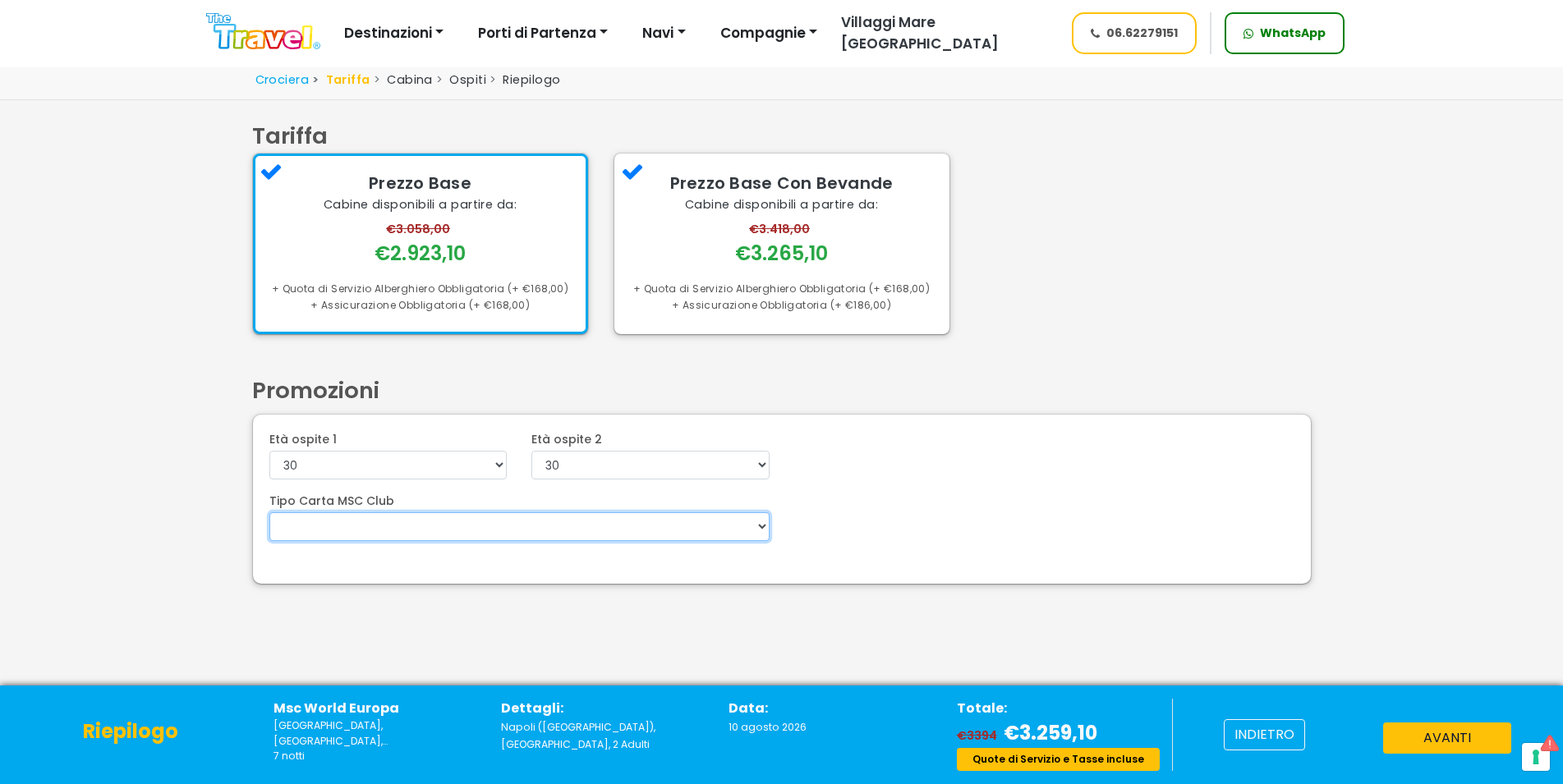
click at [269, 512] on select "VOYAGERS EXCLUSIVES Voyagers Club 5%" at bounding box center [519, 526] width 500 height 29
select select "MSCCLUB5"
click option "Voyagers Club 5%" at bounding box center [0, 0] width 0 height 0
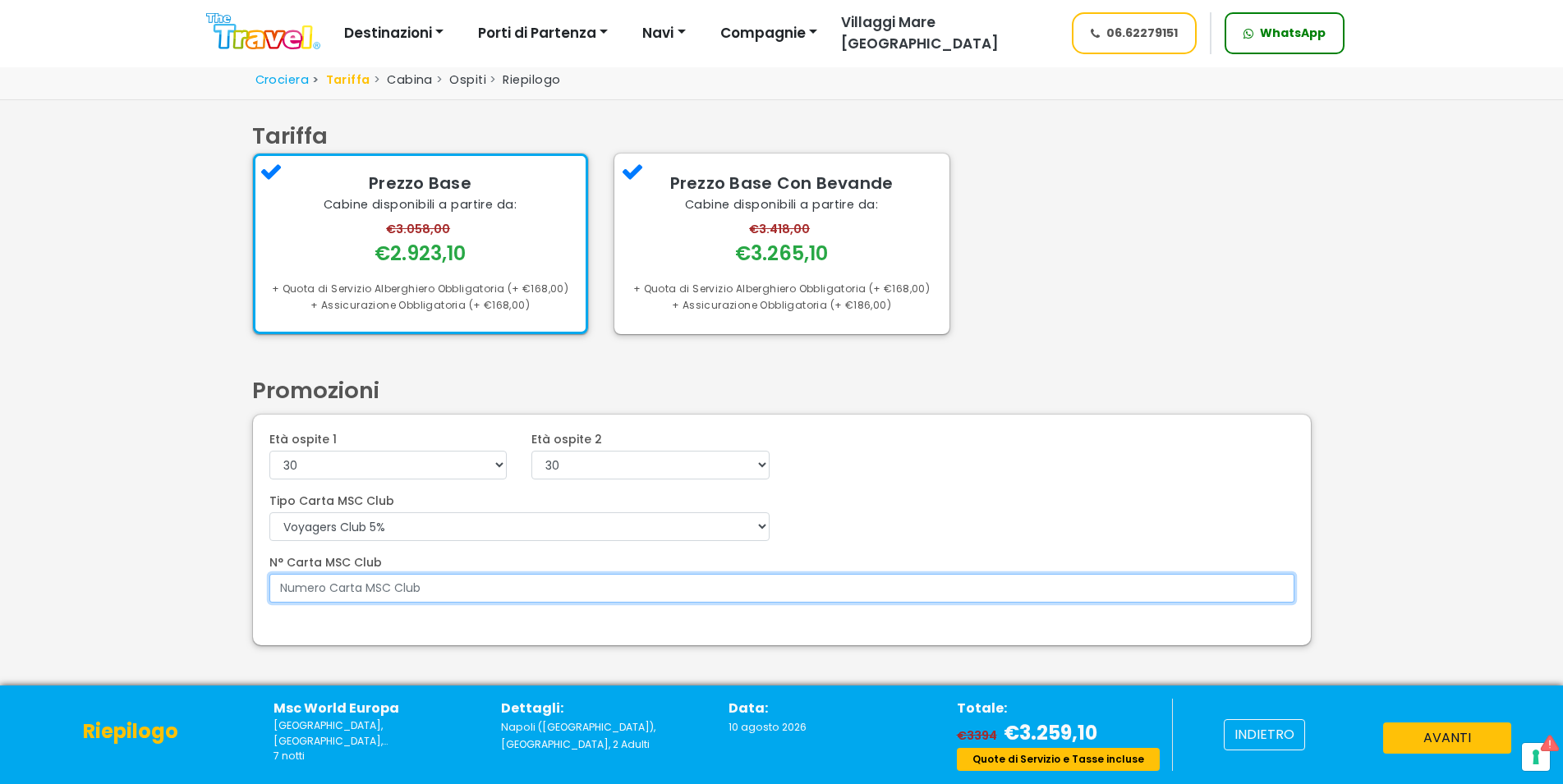
paste input "7351542"
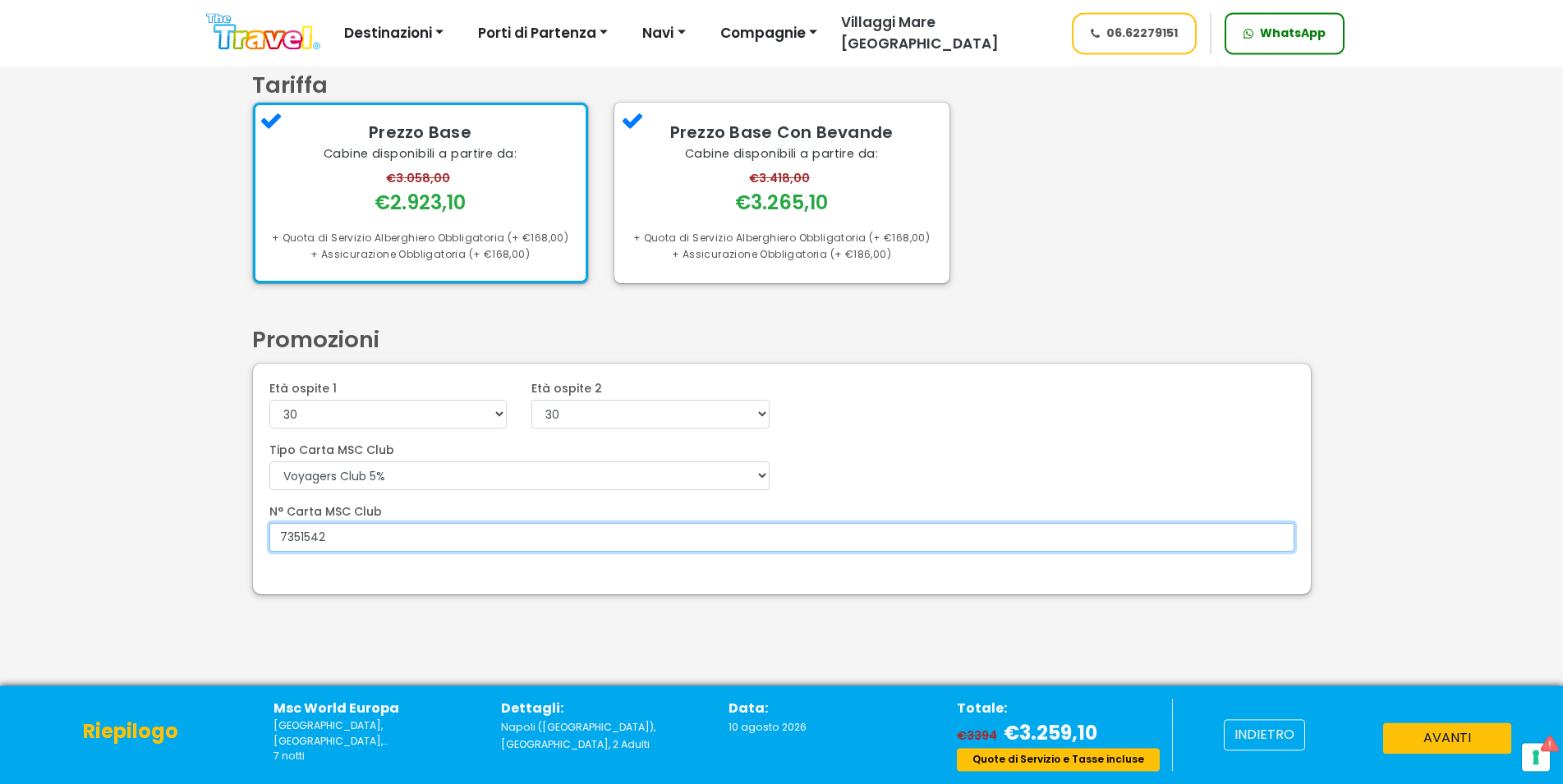
scroll to position [78, 0]
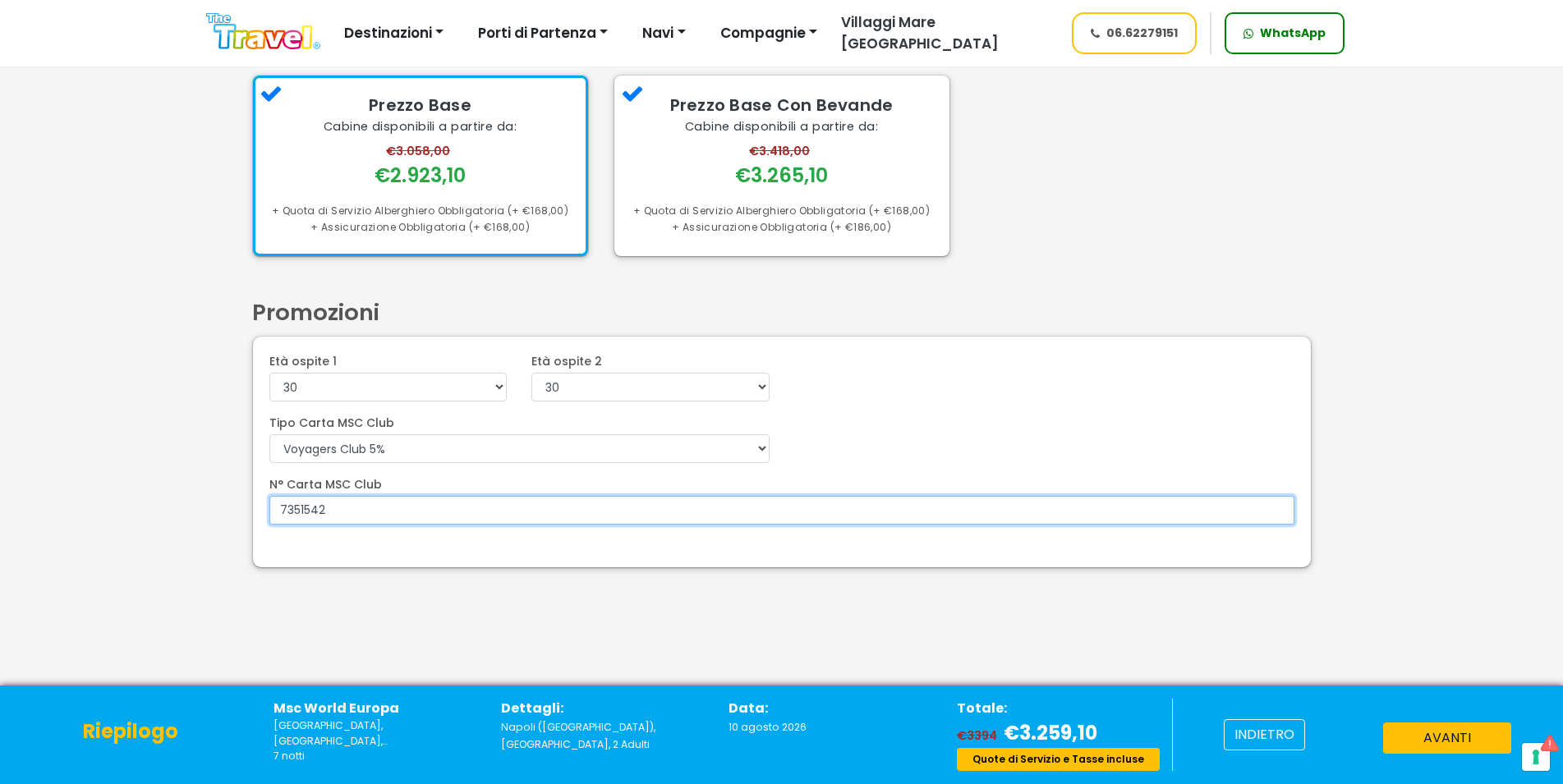
type input "7351542"
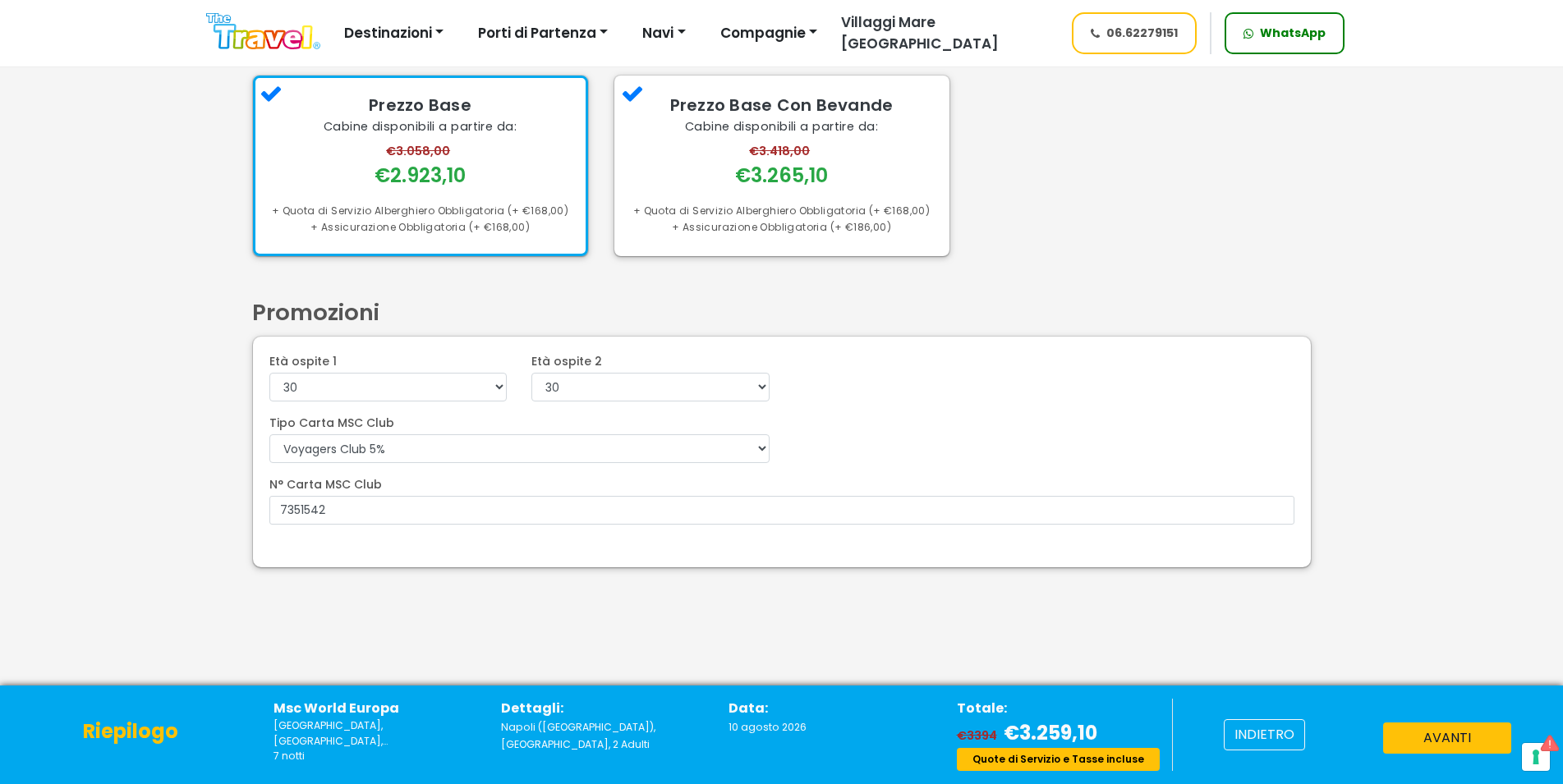
click at [931, 551] on div at bounding box center [782, 545] width 1050 height 13
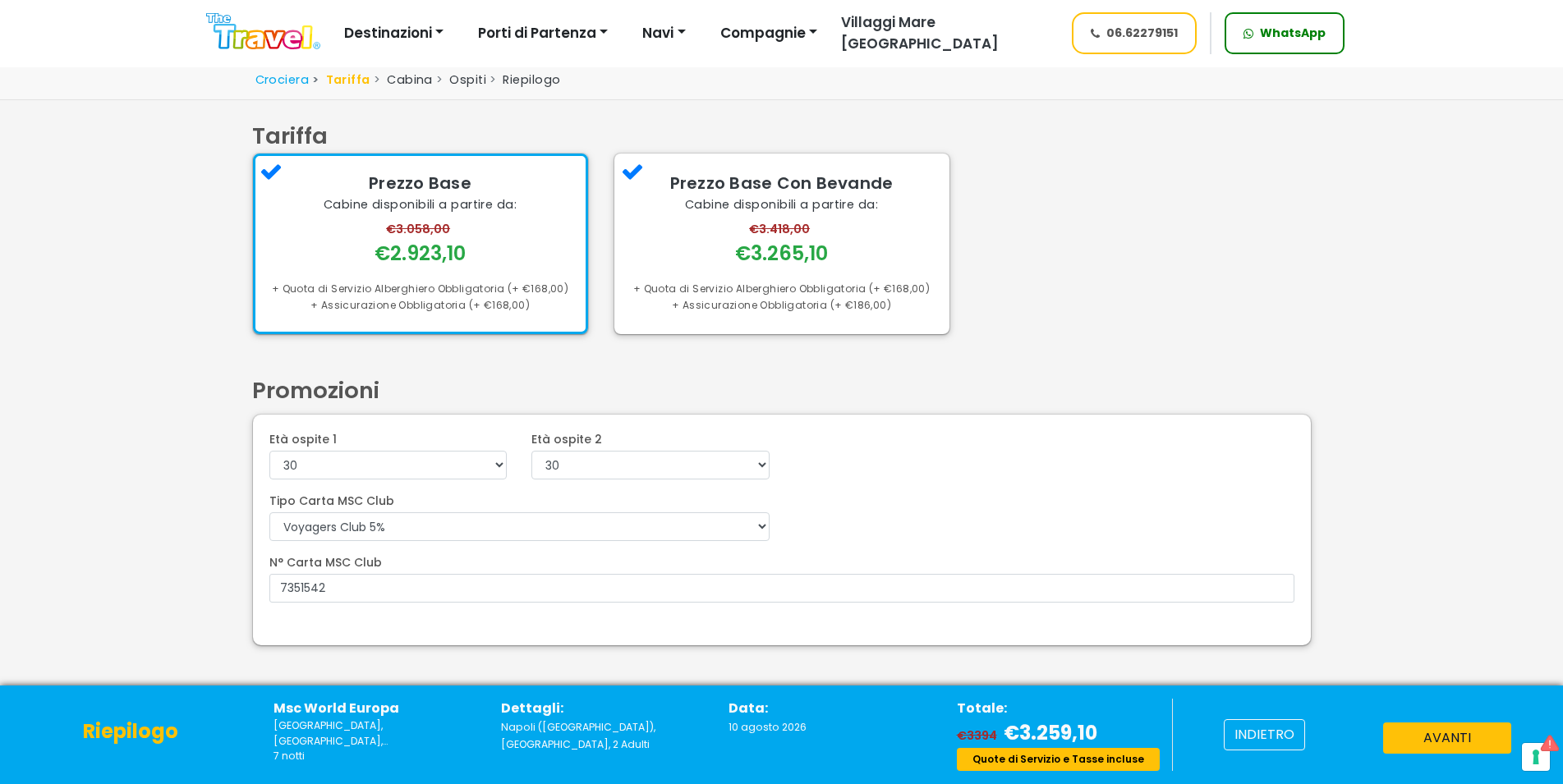
click at [1449, 719] on div "indietro avanti" at bounding box center [1367, 735] width 390 height 72
click at [1449, 729] on button "avanti" at bounding box center [1447, 737] width 128 height 31
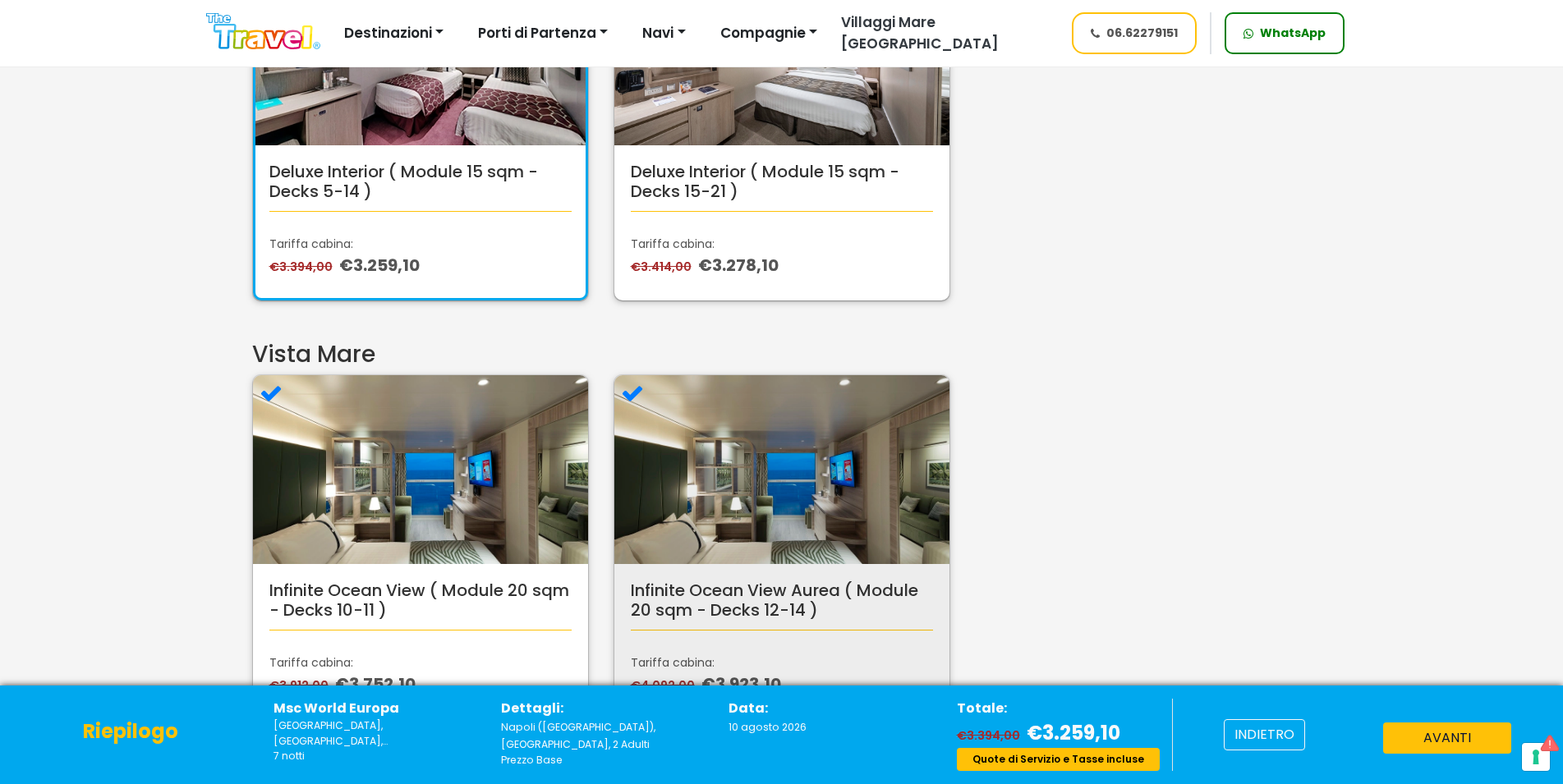
scroll to position [754, 0]
